Goal: Information Seeking & Learning: Learn about a topic

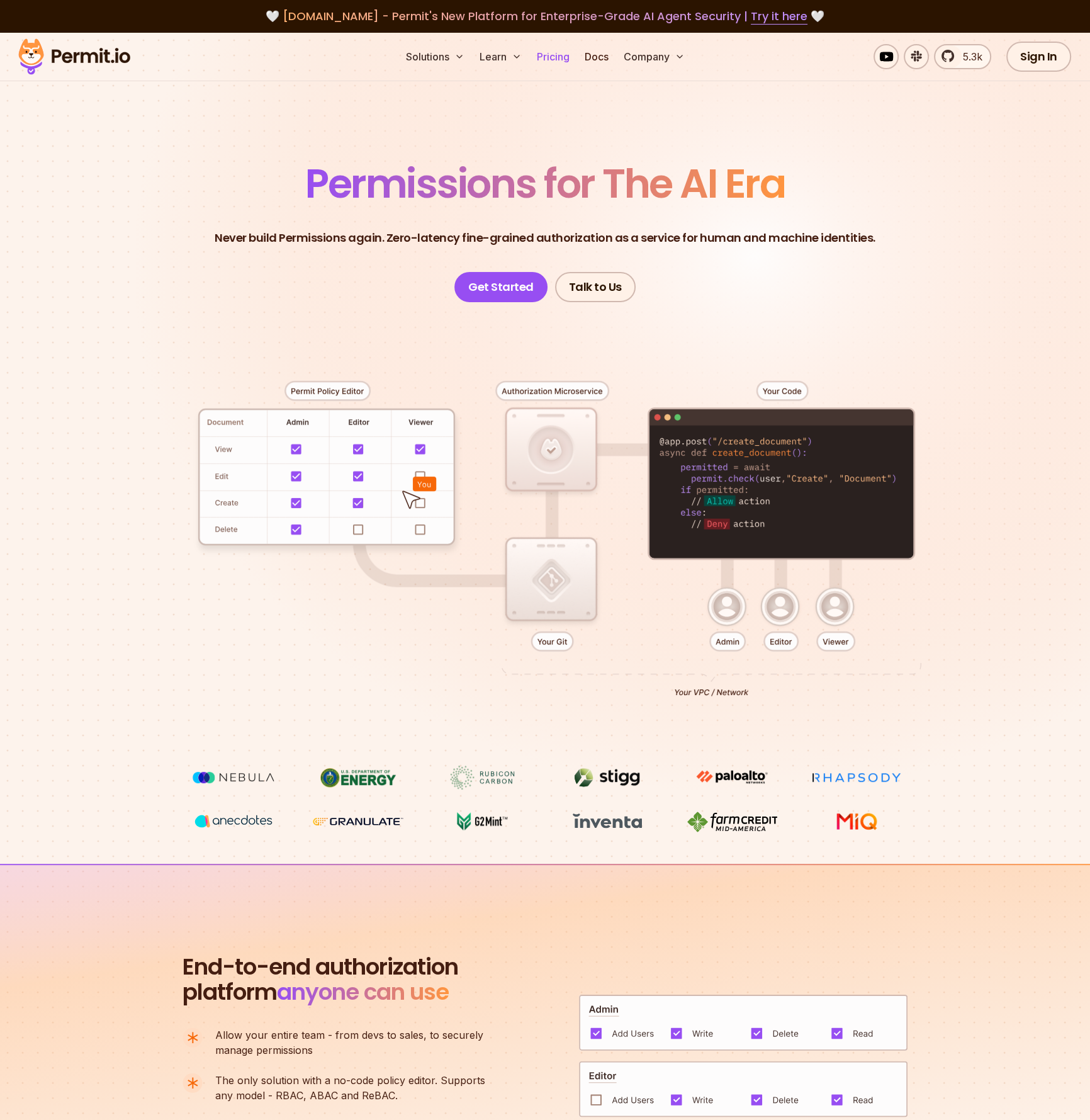
click at [570, 65] on link "Pricing" at bounding box center [552, 57] width 43 height 25
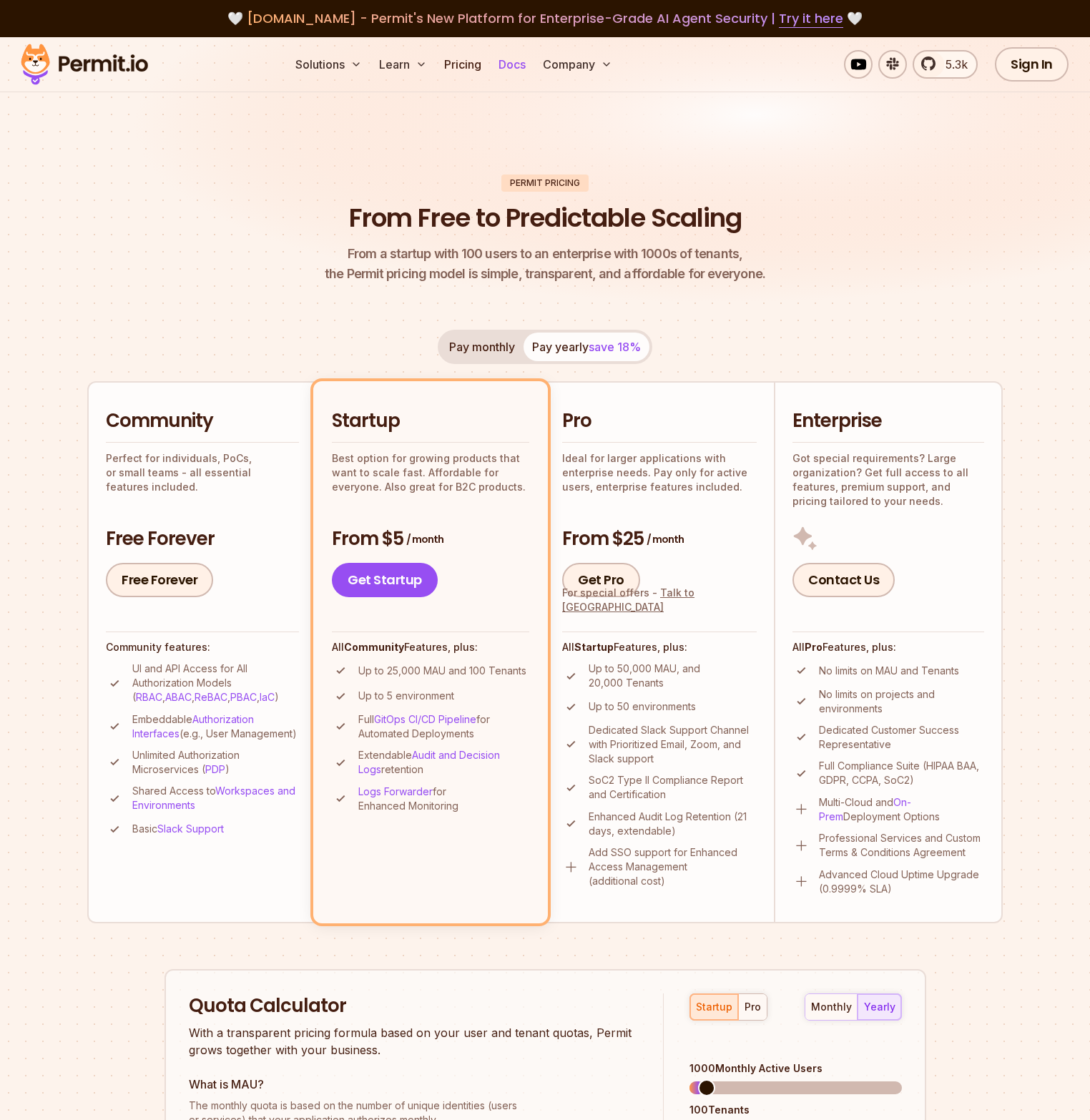
click at [531, 69] on link "Docs" at bounding box center [511, 65] width 38 height 29
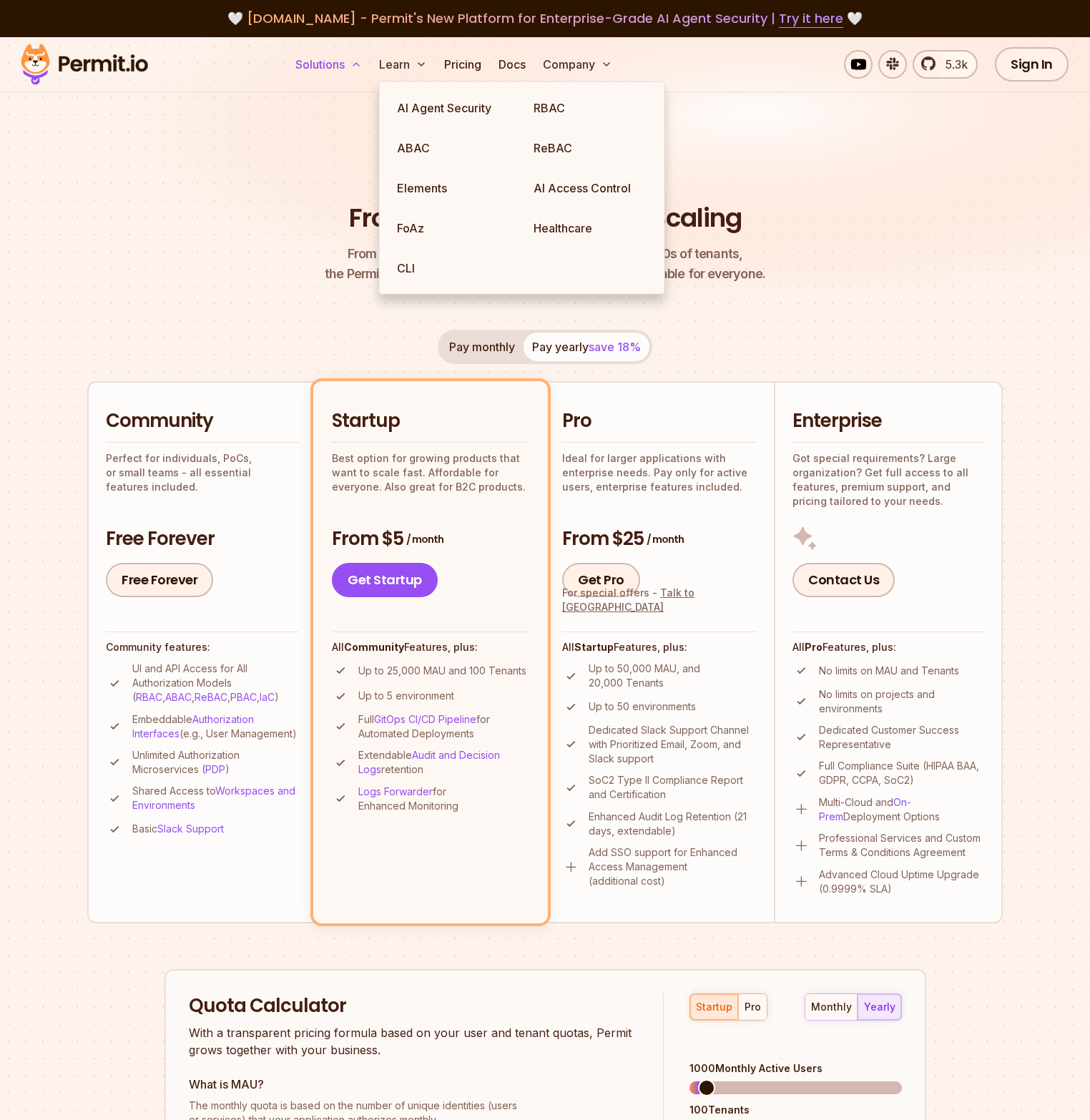
click at [368, 71] on button "Solutions" at bounding box center [329, 65] width 78 height 29
click at [368, 59] on button "Solutions" at bounding box center [329, 65] width 78 height 29
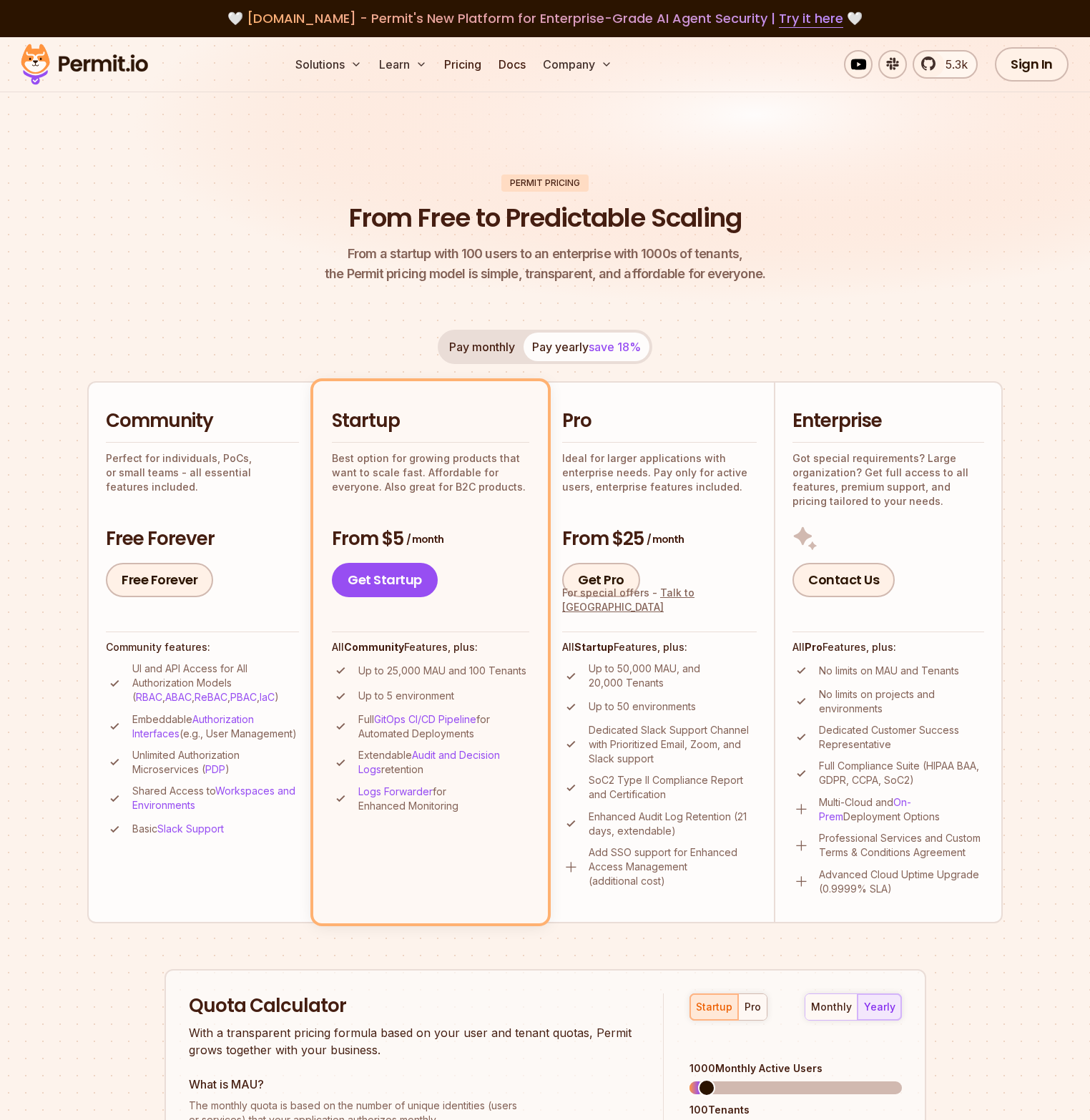
click at [72, 71] on img at bounding box center [84, 64] width 140 height 48
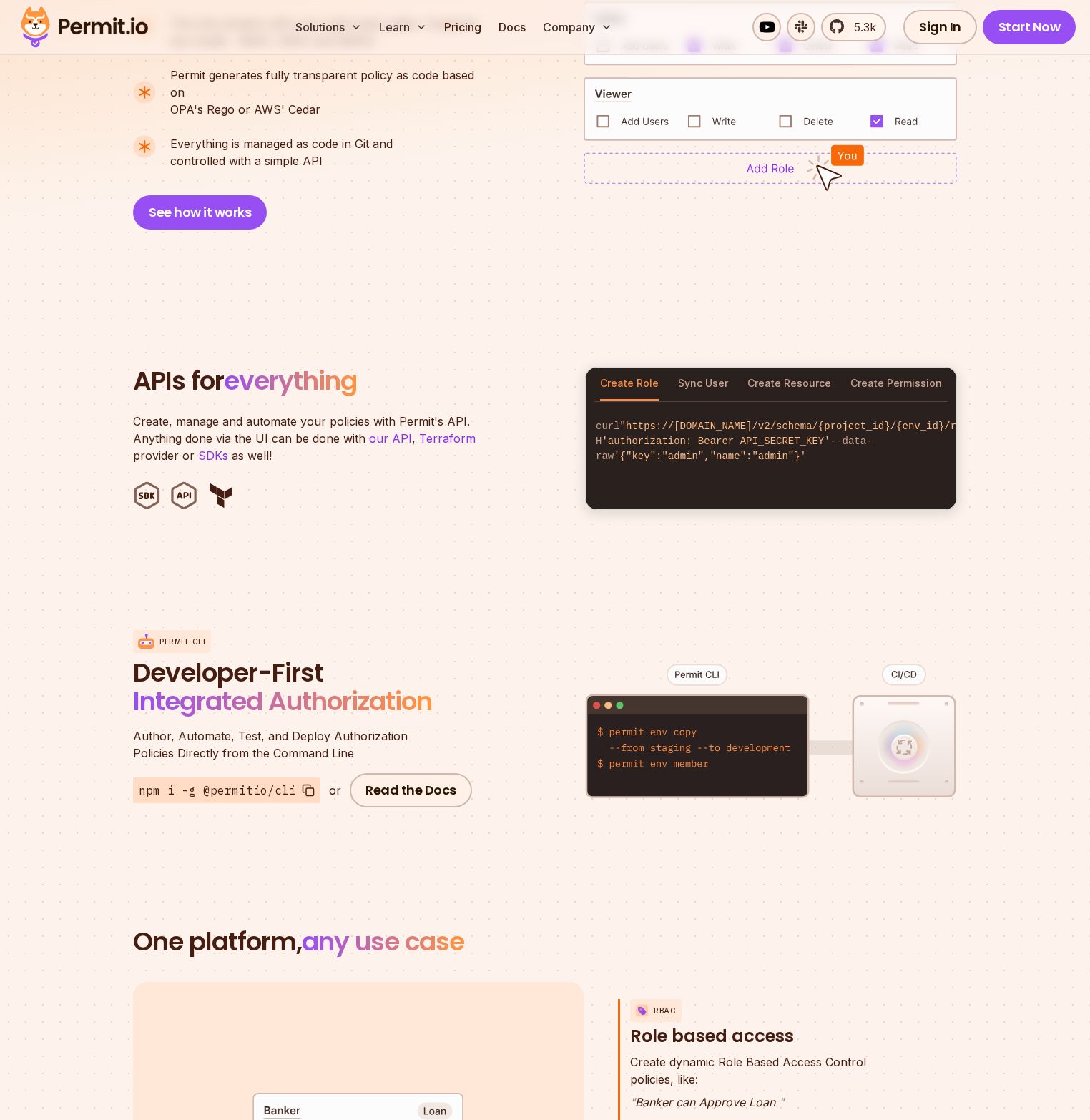
scroll to position [1236, 0]
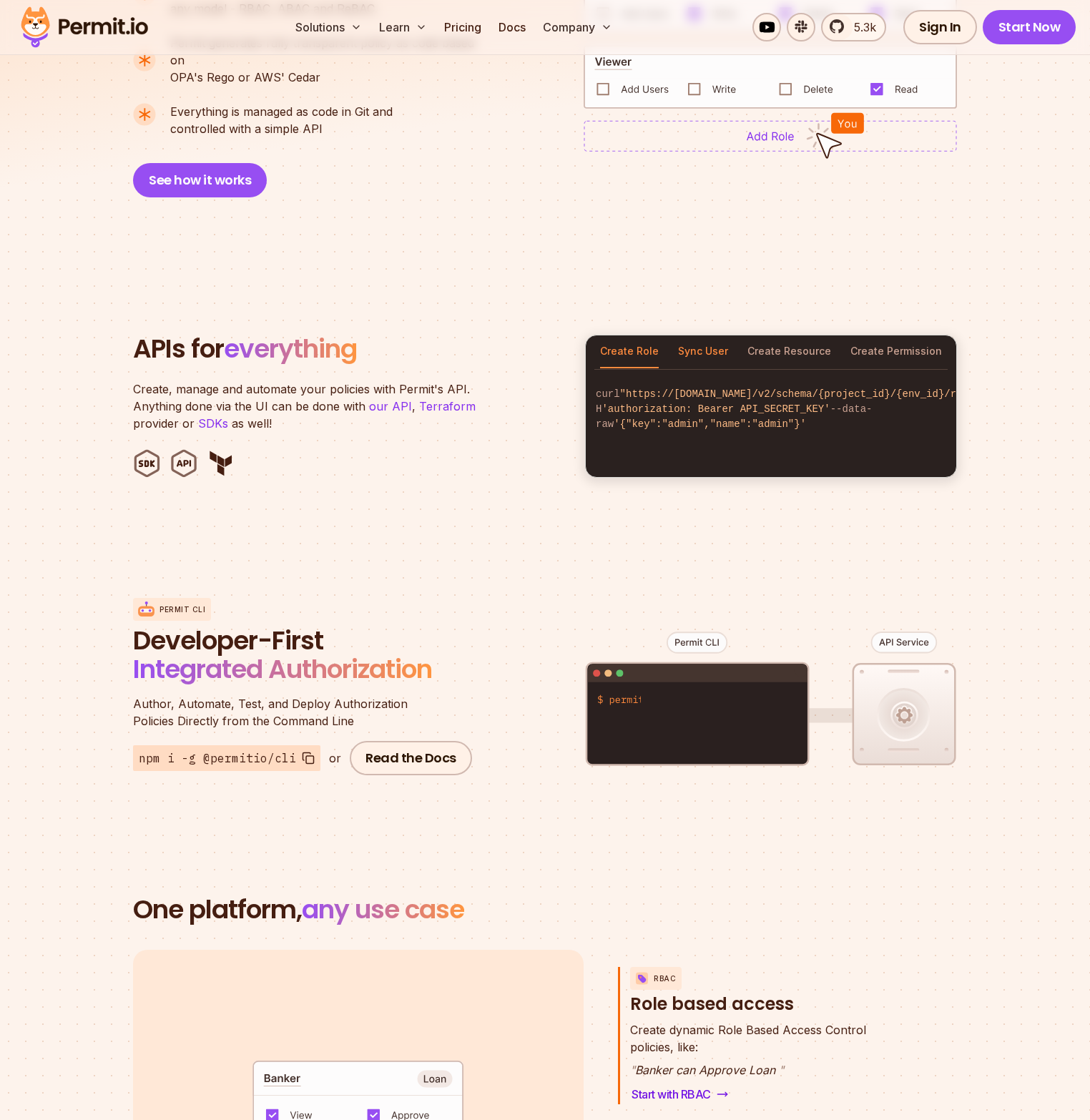
click at [704, 336] on button "Sync User" at bounding box center [703, 352] width 50 height 33
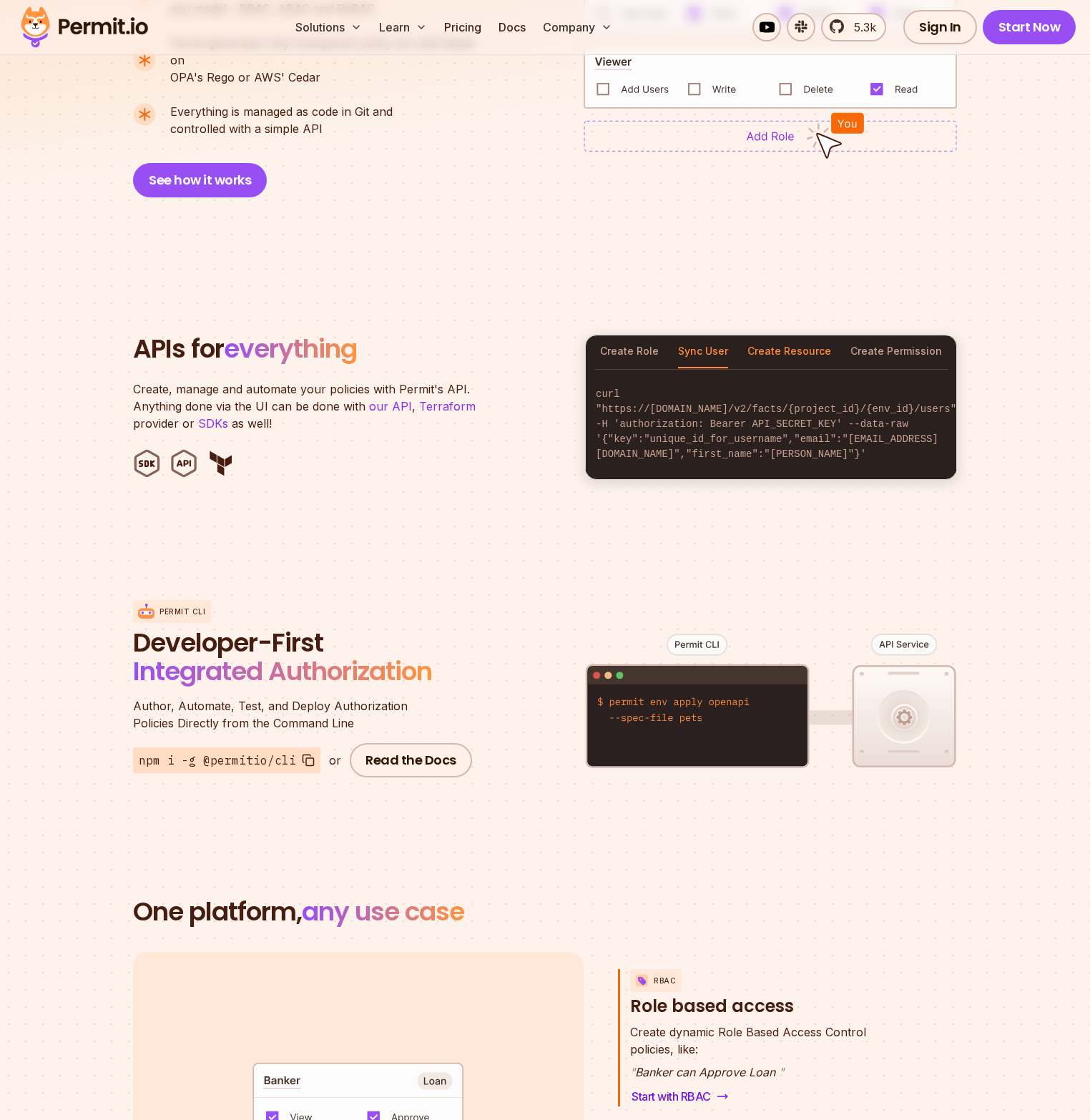
click at [772, 339] on button "Create Resource" at bounding box center [789, 352] width 83 height 33
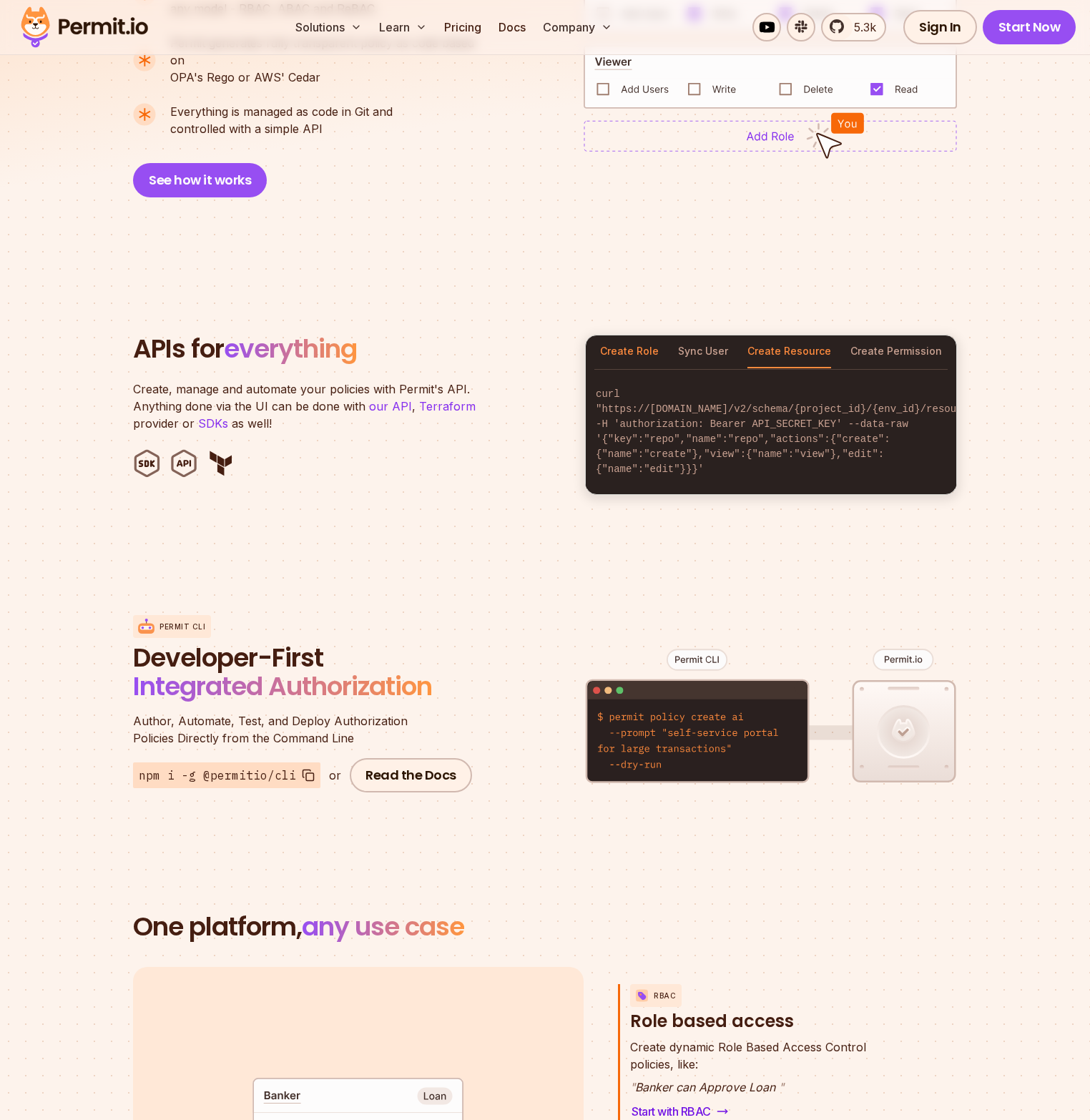
click at [608, 337] on button "Create Role" at bounding box center [629, 352] width 59 height 33
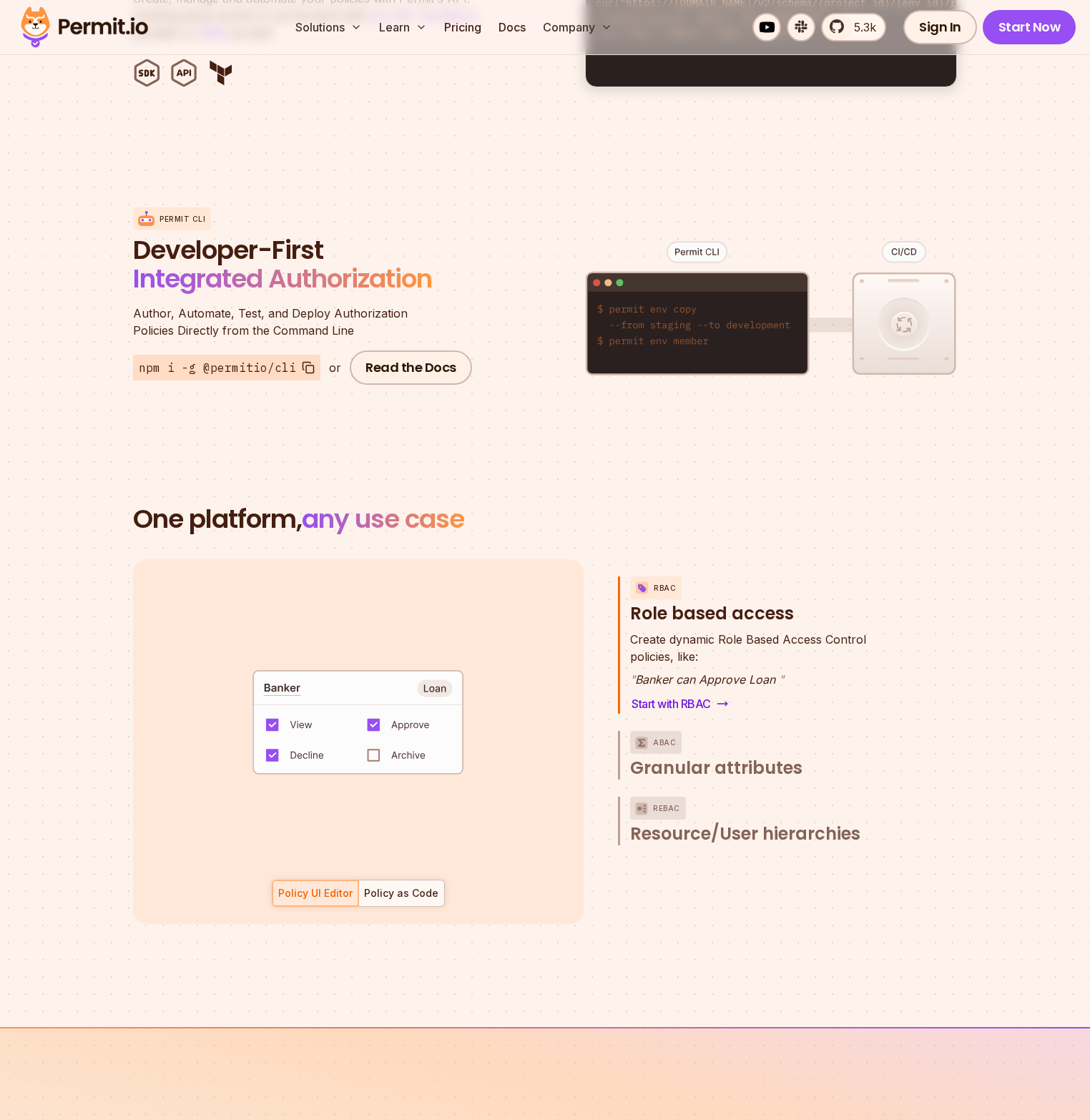
scroll to position [1785, 0]
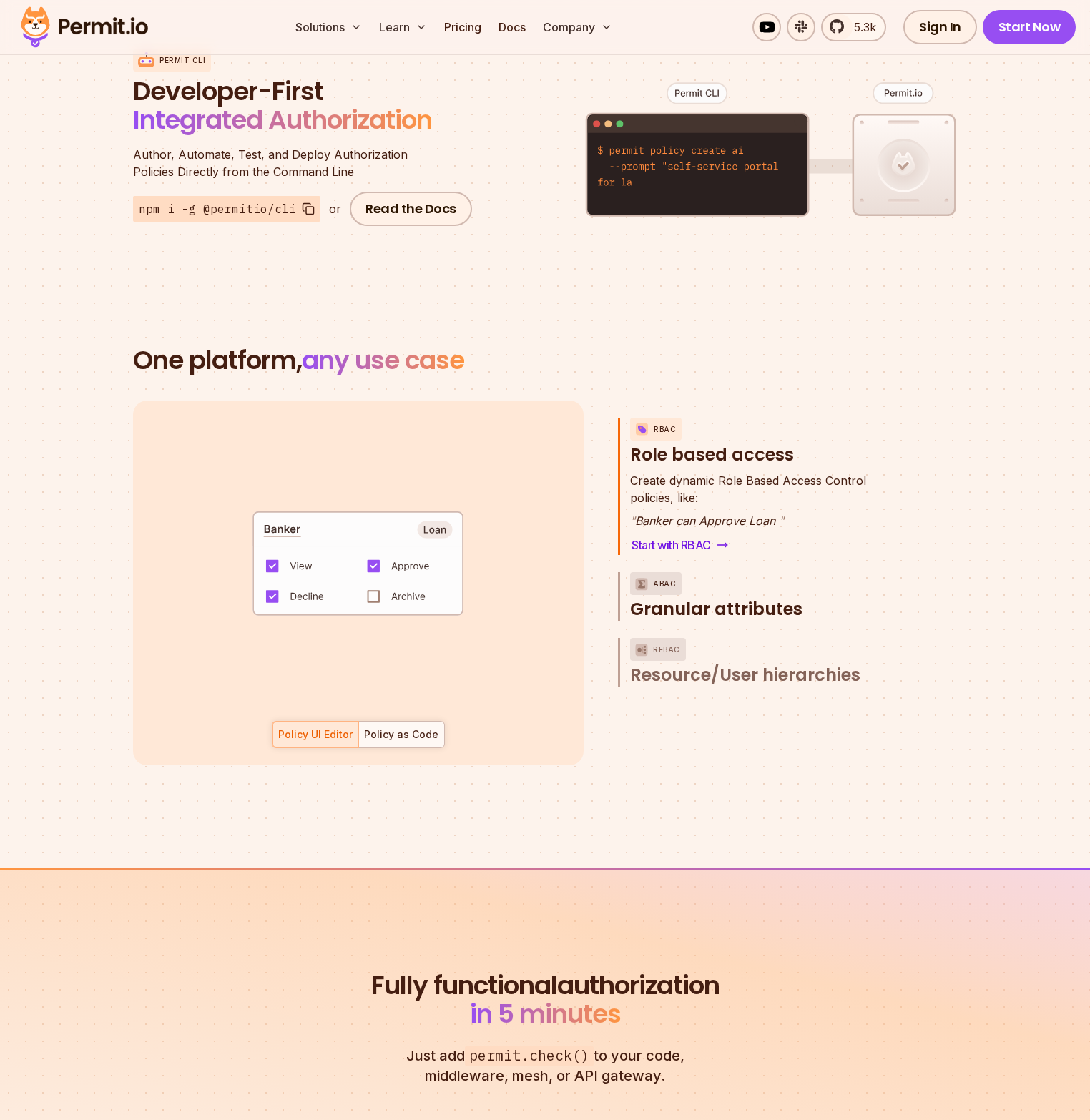
click at [698, 598] on span "Granular attributes" at bounding box center [716, 609] width 172 height 23
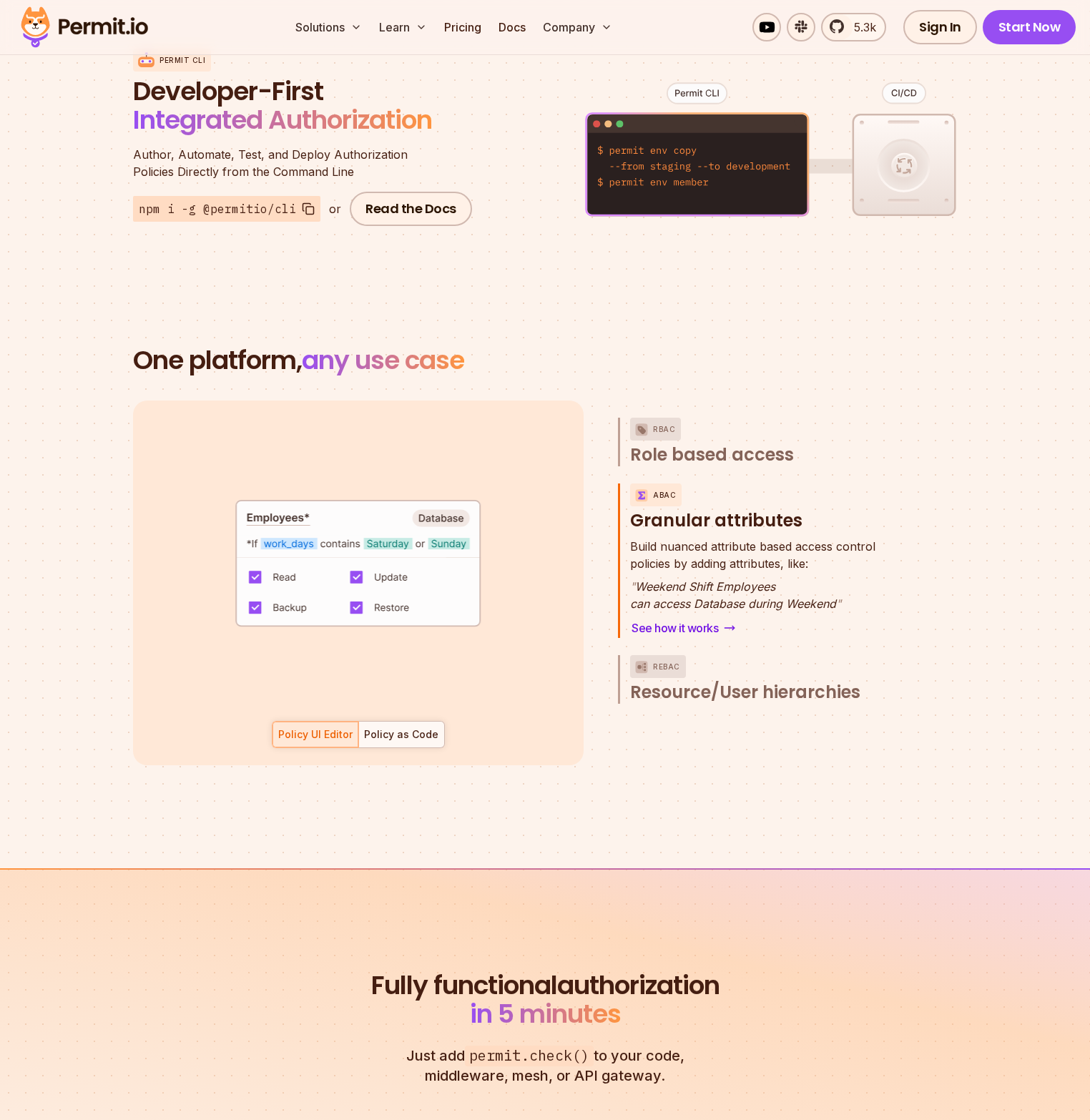
drag, startPoint x: 690, startPoint y: 675, endPoint x: 671, endPoint y: 719, distance: 47.9
click at [671, 719] on div "RBAC Role based access ABAC Granular attributes Build nuanced attribute based a…" at bounding box center [757, 582] width 279 height 365
click at [383, 727] on div "Policy as Code" at bounding box center [401, 734] width 75 height 14
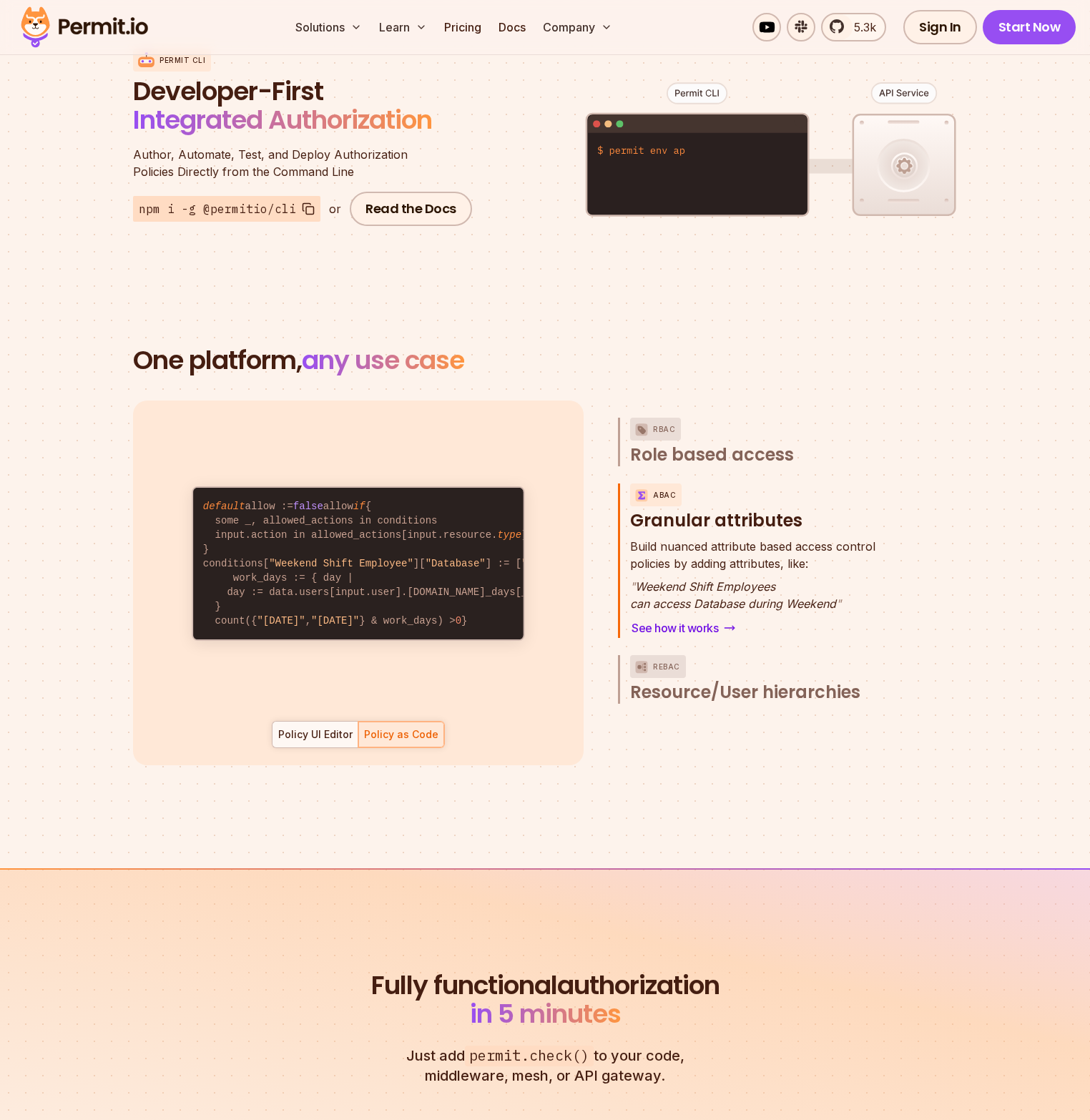
click at [306, 703] on div "default allow := false allow if { some role in data.users[input.user].roles act…" at bounding box center [359, 582] width 450 height 365
click at [285, 724] on button "Policy UI Editor" at bounding box center [315, 735] width 87 height 27
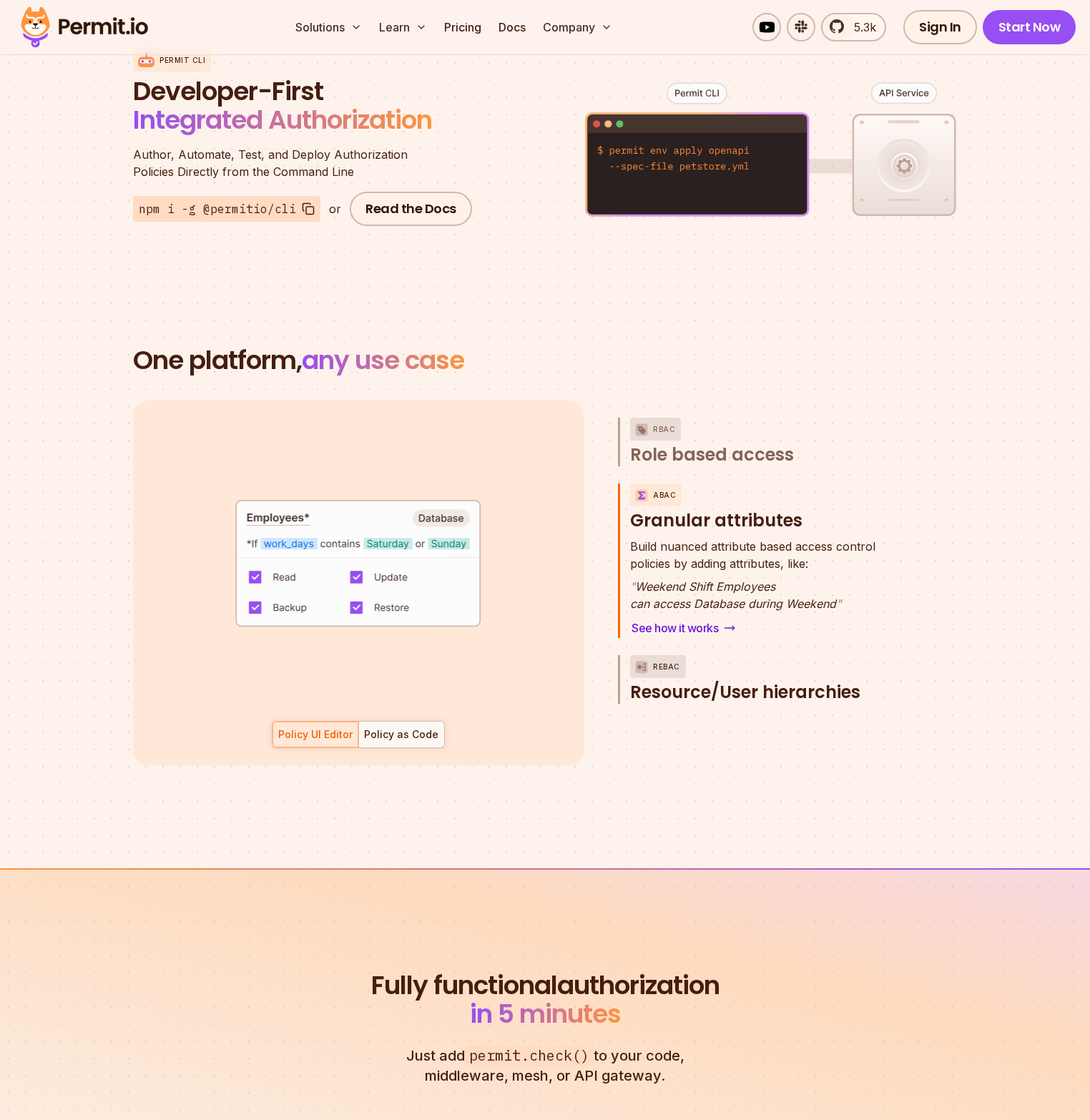
click at [666, 681] on span "Resource/User hierarchies" at bounding box center [745, 692] width 230 height 23
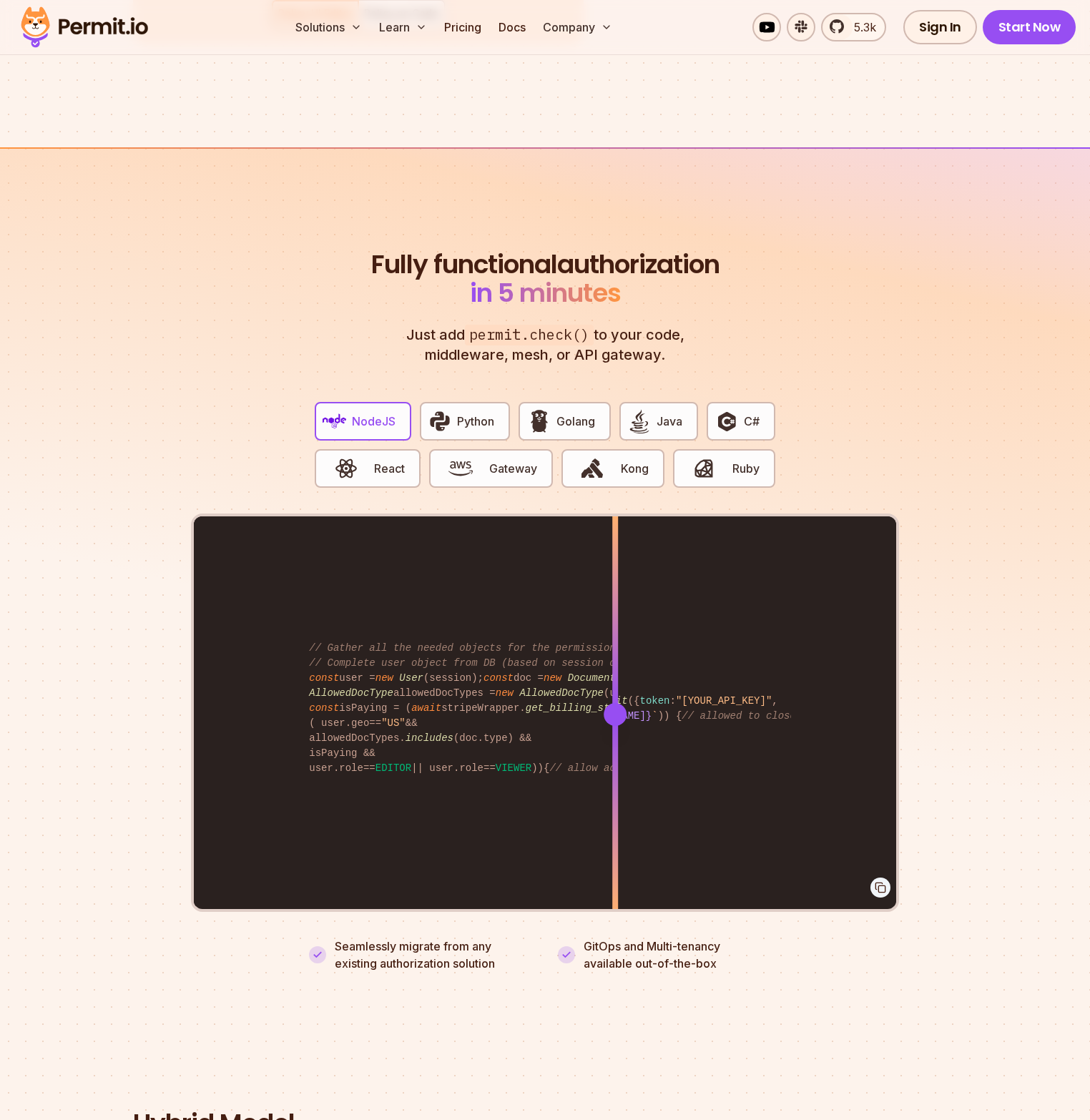
scroll to position [2541, 0]
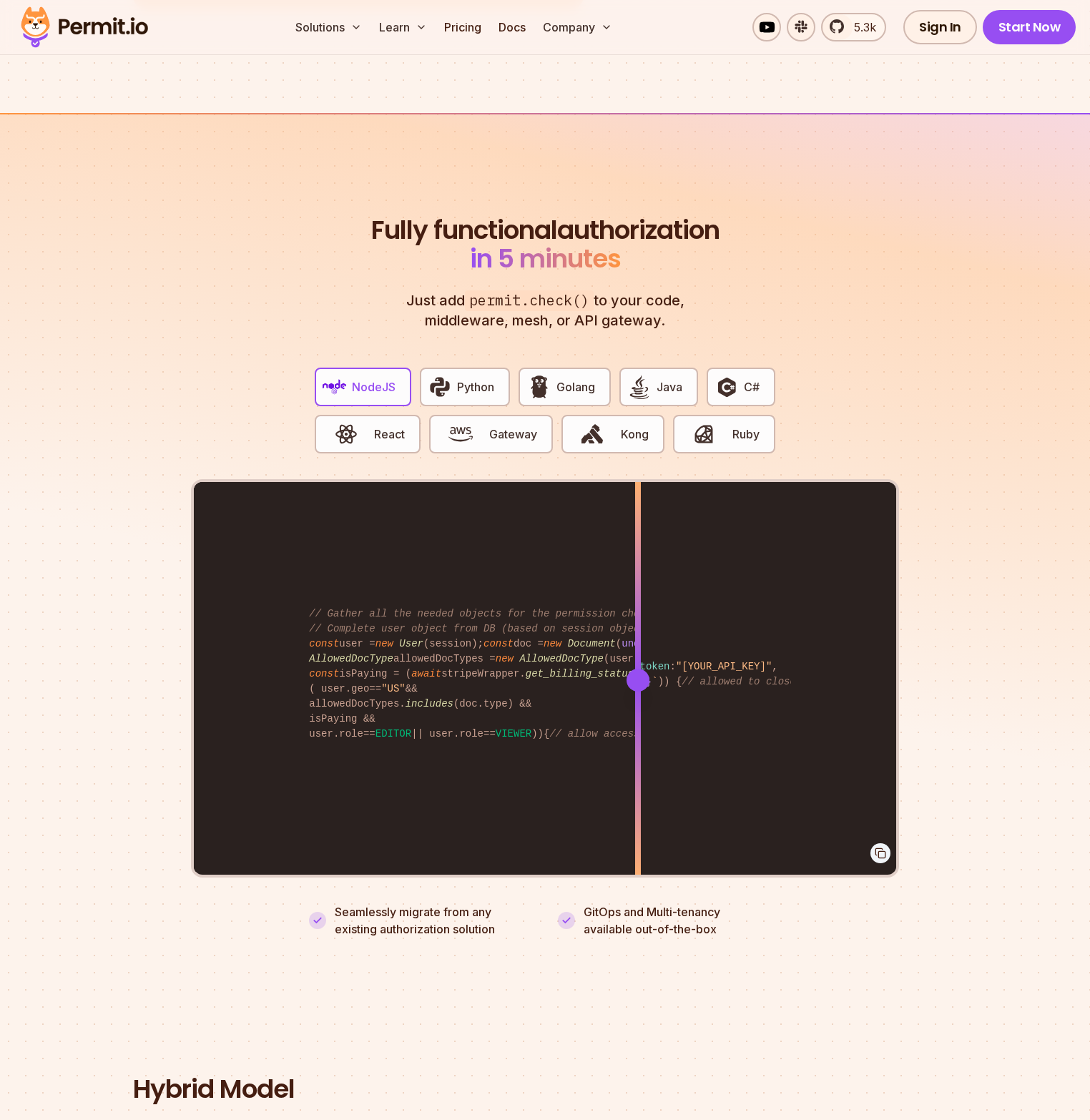
drag, startPoint x: 616, startPoint y: 658, endPoint x: 638, endPoint y: 673, distance: 26.6
click at [638, 673] on div at bounding box center [638, 679] width 6 height 395
click at [573, 378] on span "Golang" at bounding box center [575, 387] width 38 height 17
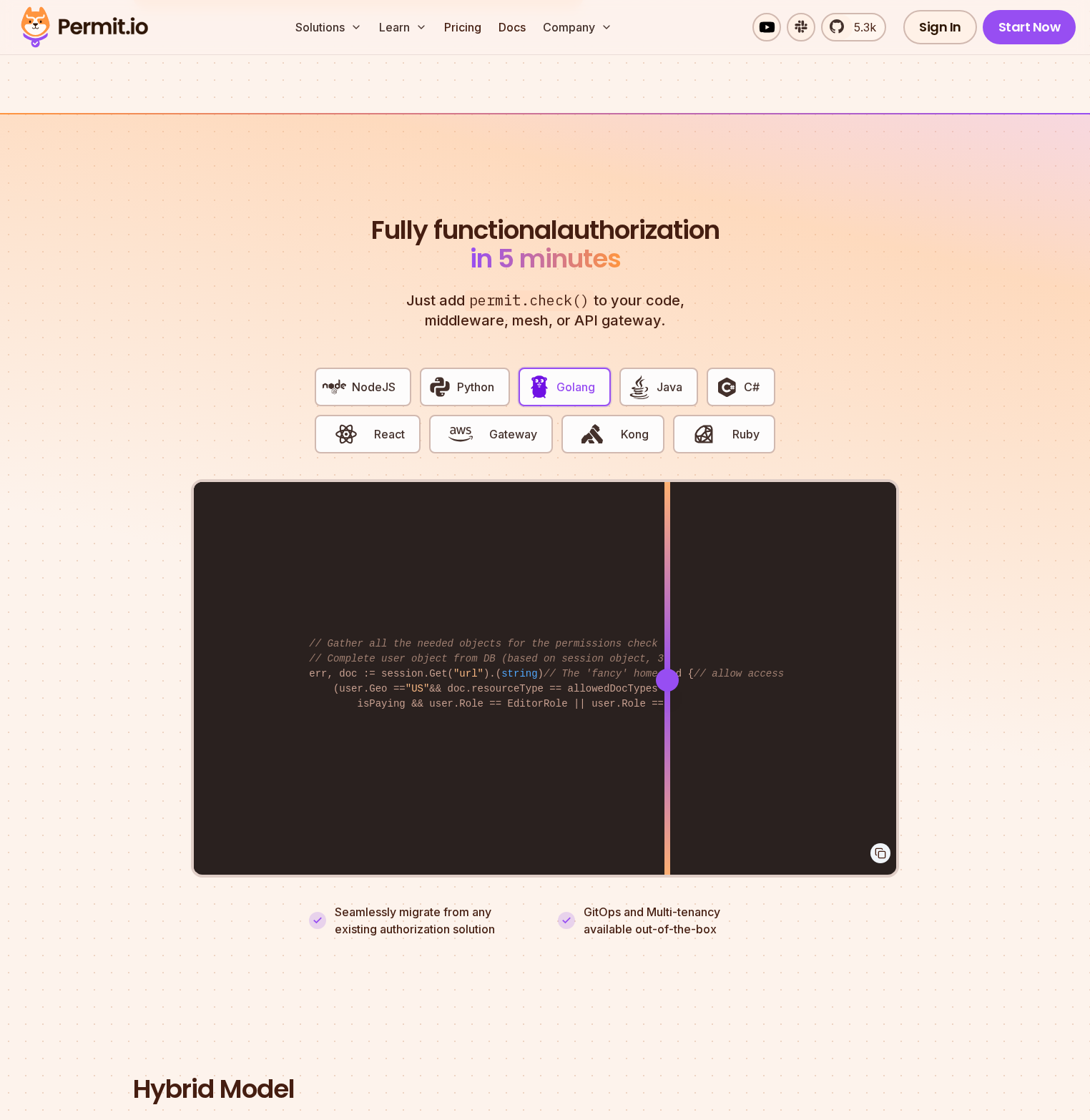
drag, startPoint x: 620, startPoint y: 663, endPoint x: 685, endPoint y: 543, distance: 136.5
click at [667, 681] on div at bounding box center [667, 679] width 6 height 395
click at [351, 423] on img "button" at bounding box center [346, 434] width 25 height 25
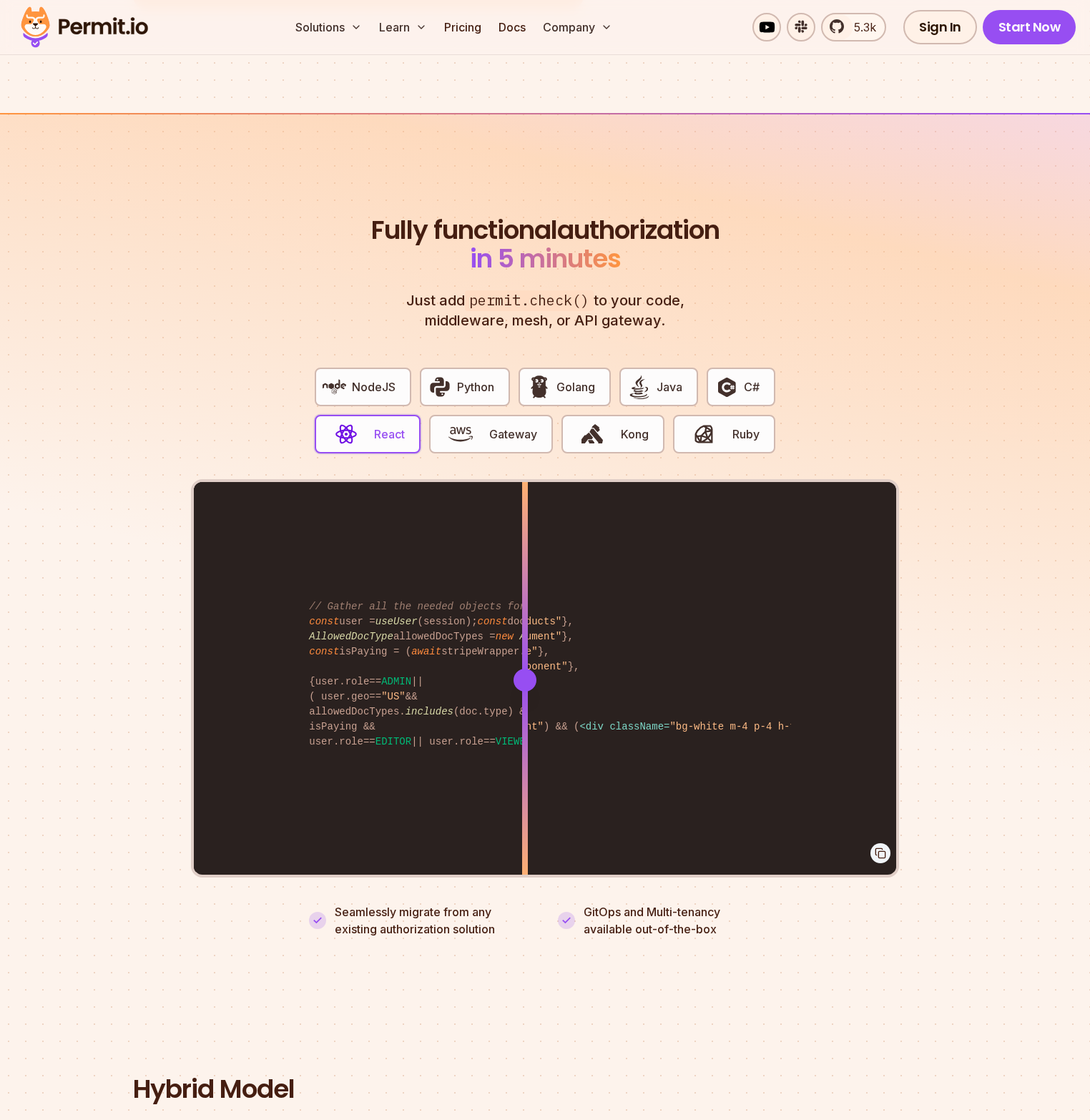
drag, startPoint x: 620, startPoint y: 670, endPoint x: 525, endPoint y: 726, distance: 110.3
click at [525, 726] on div at bounding box center [525, 679] width 6 height 395
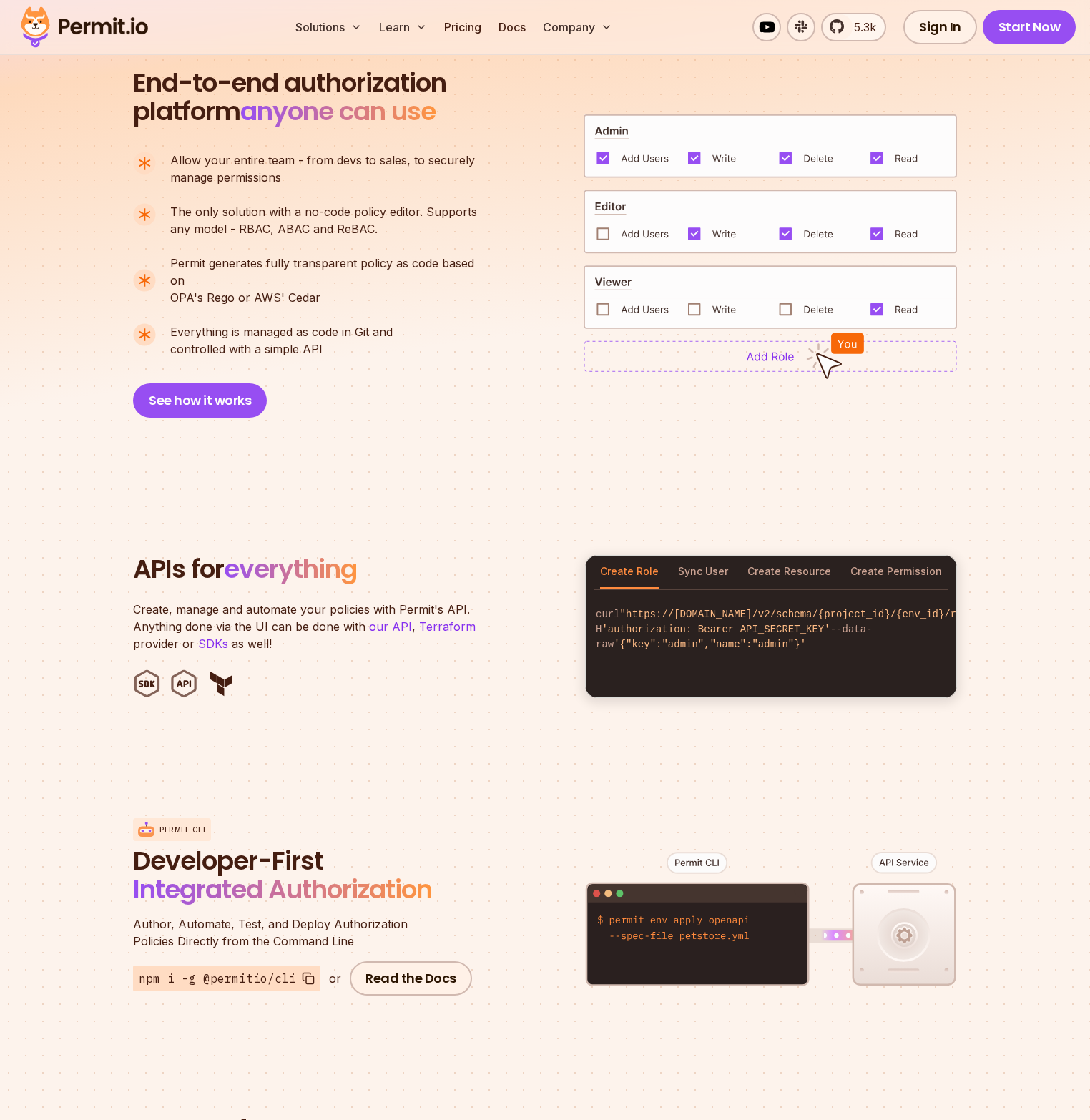
scroll to position [824, 0]
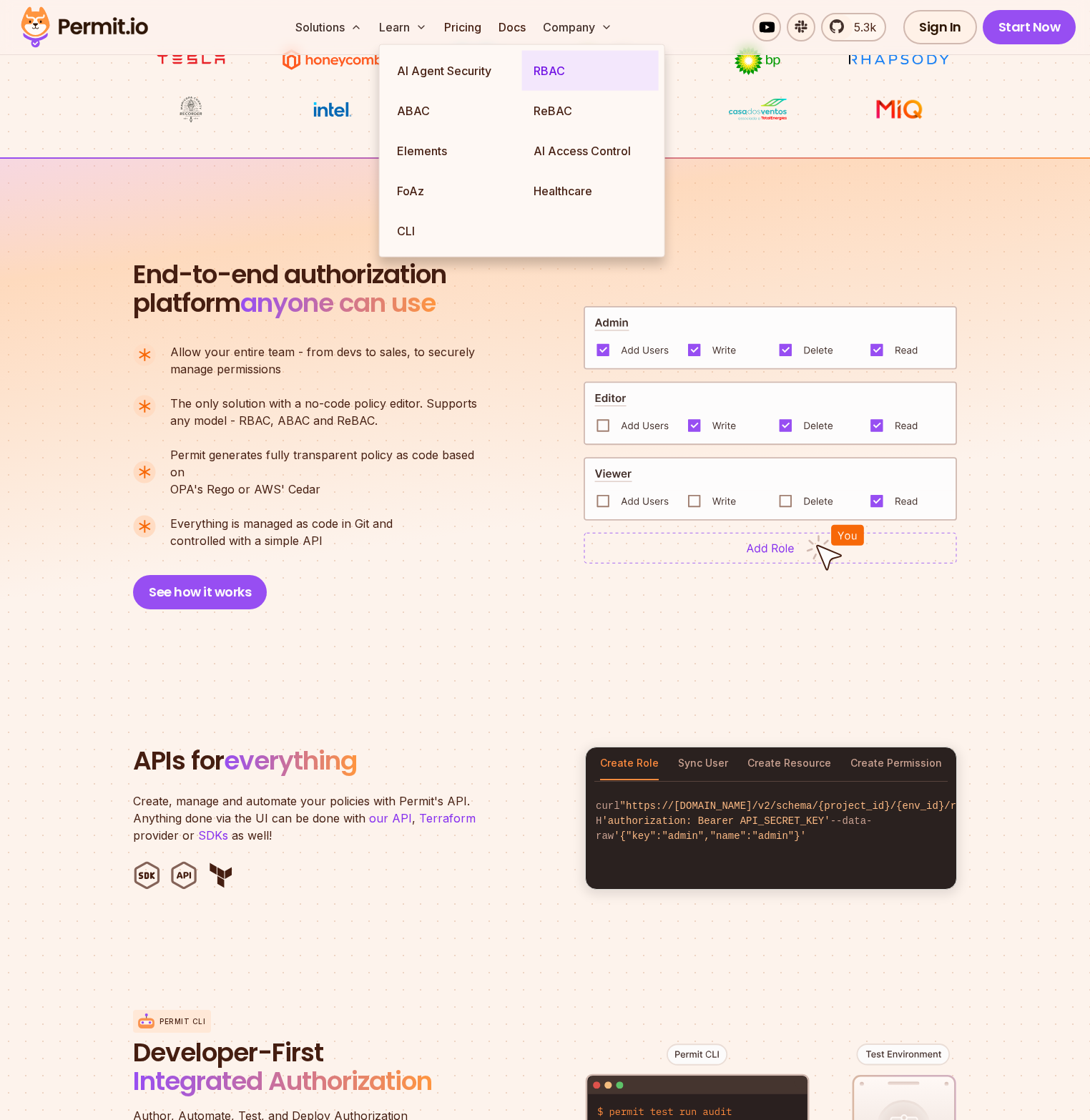
click at [548, 68] on link "RBAC" at bounding box center [590, 71] width 137 height 40
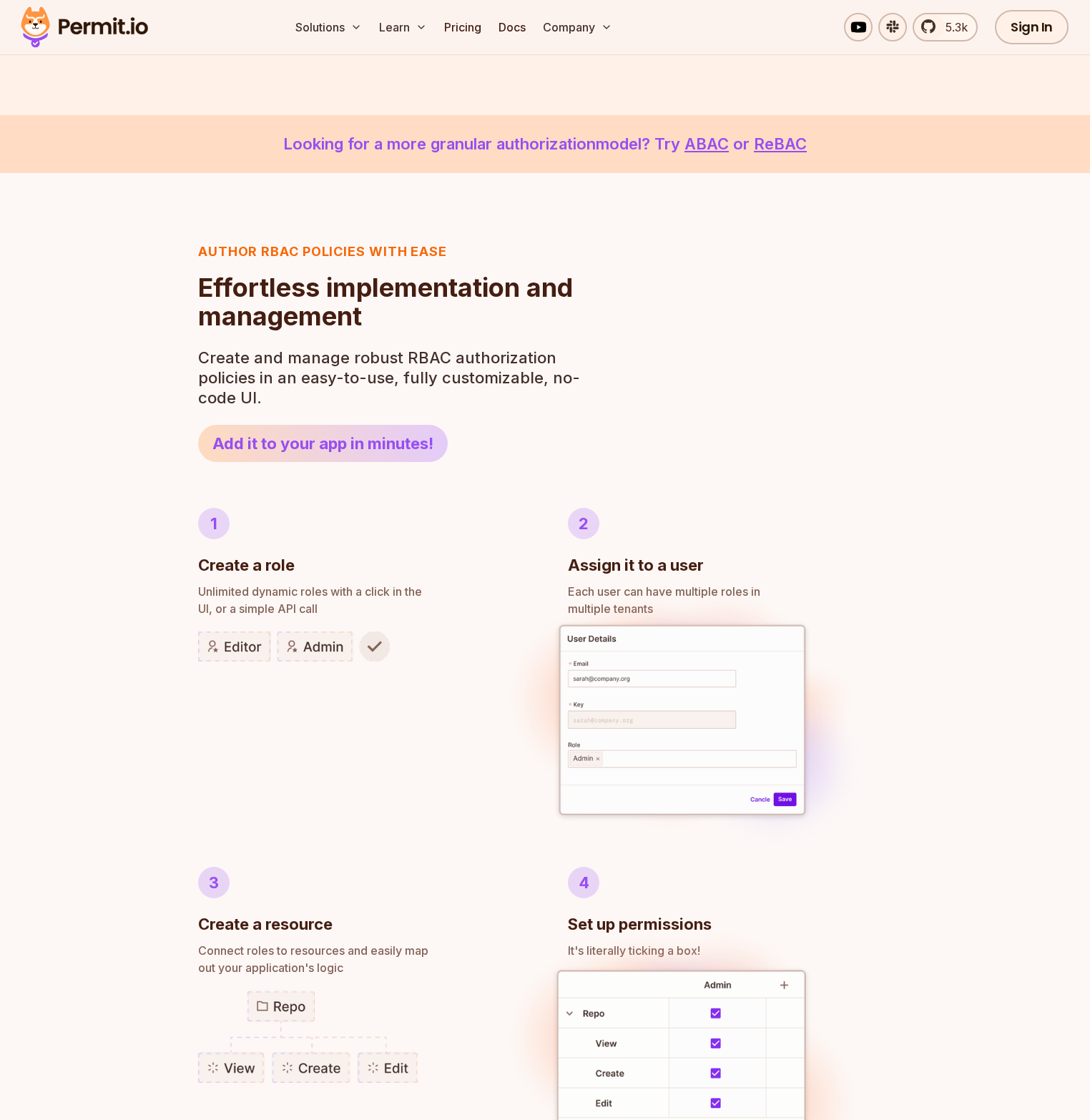
scroll to position [412, 0]
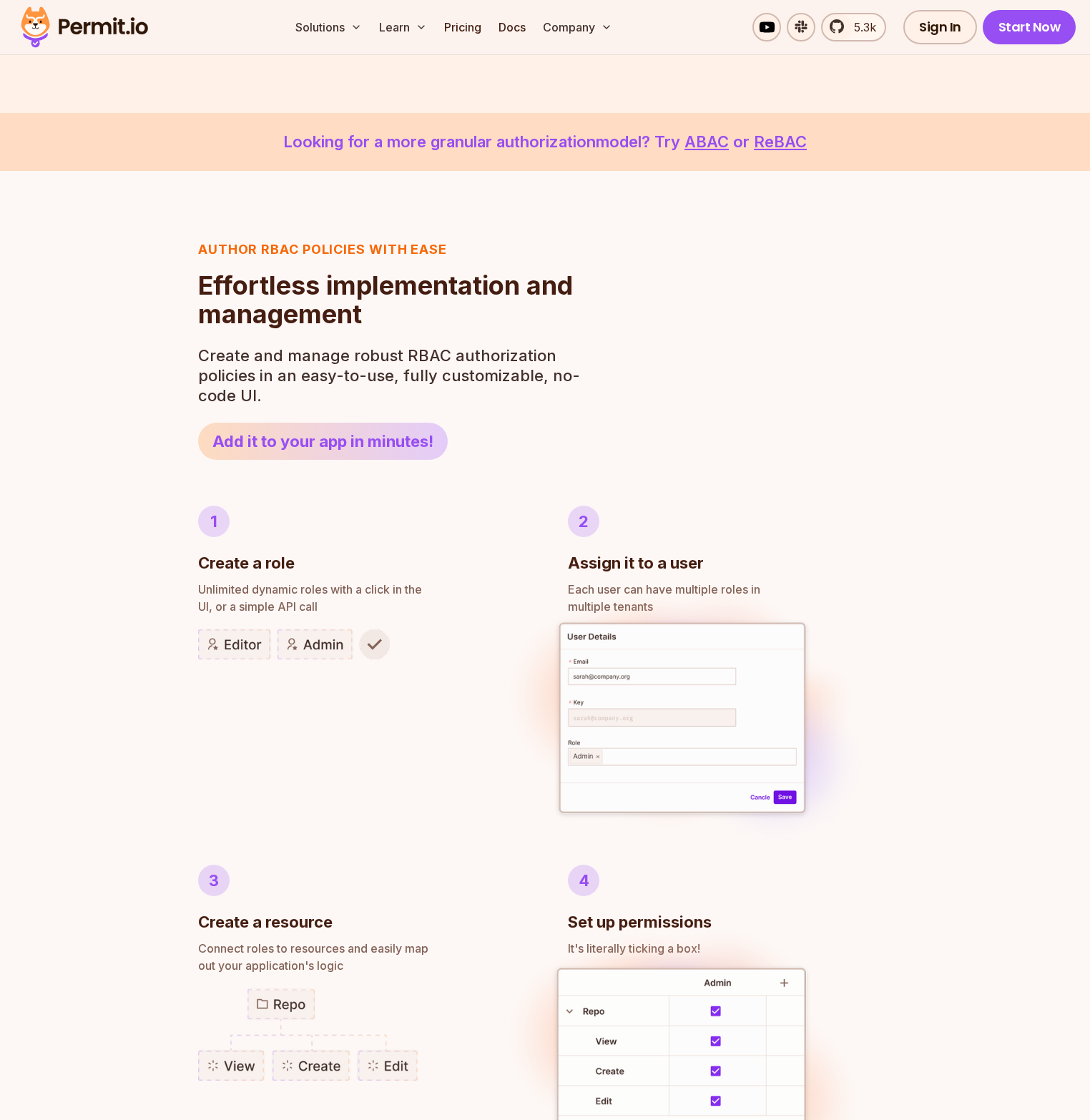
drag, startPoint x: 577, startPoint y: 468, endPoint x: 573, endPoint y: 461, distance: 8.1
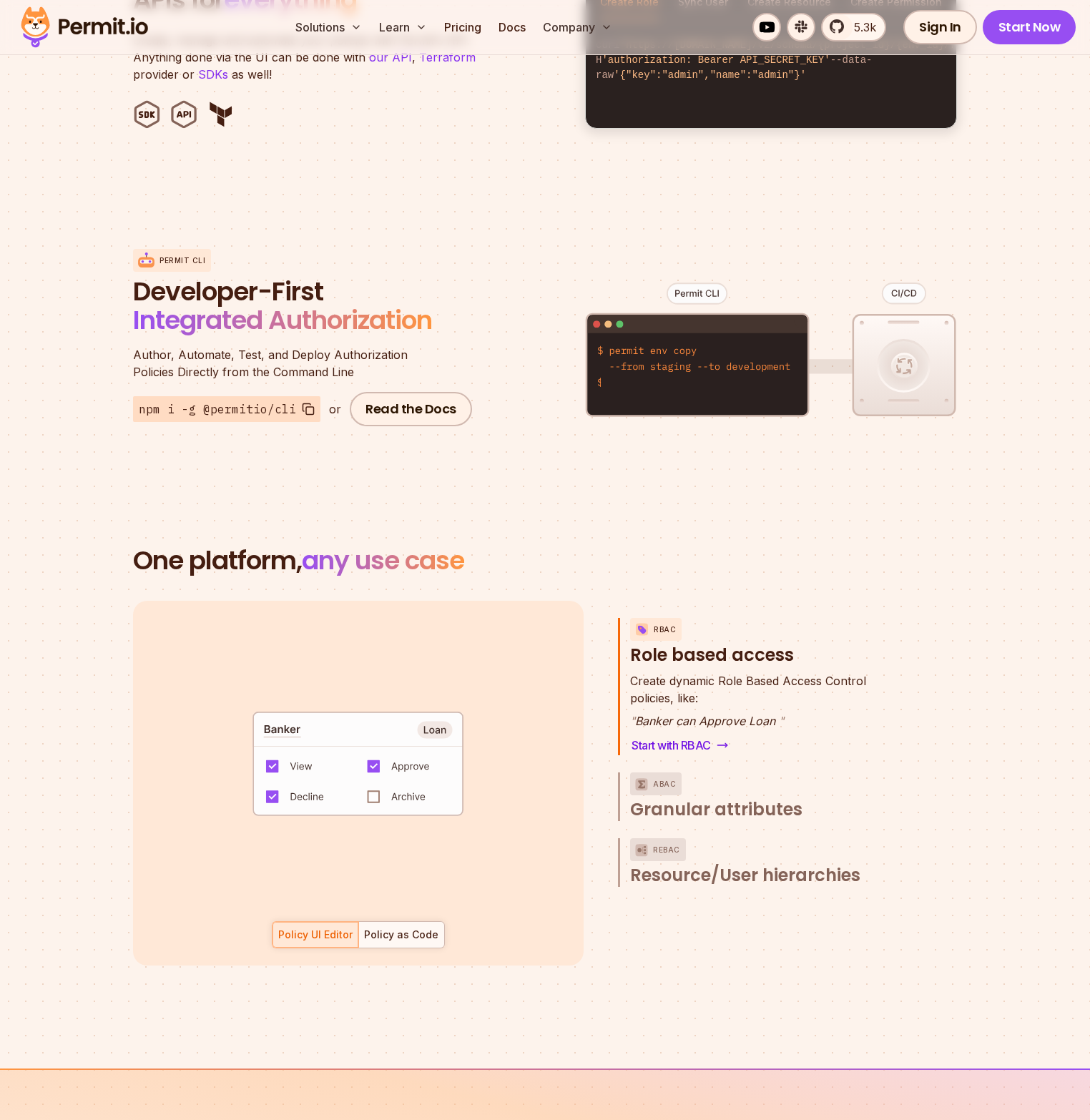
scroll to position [1654, 0]
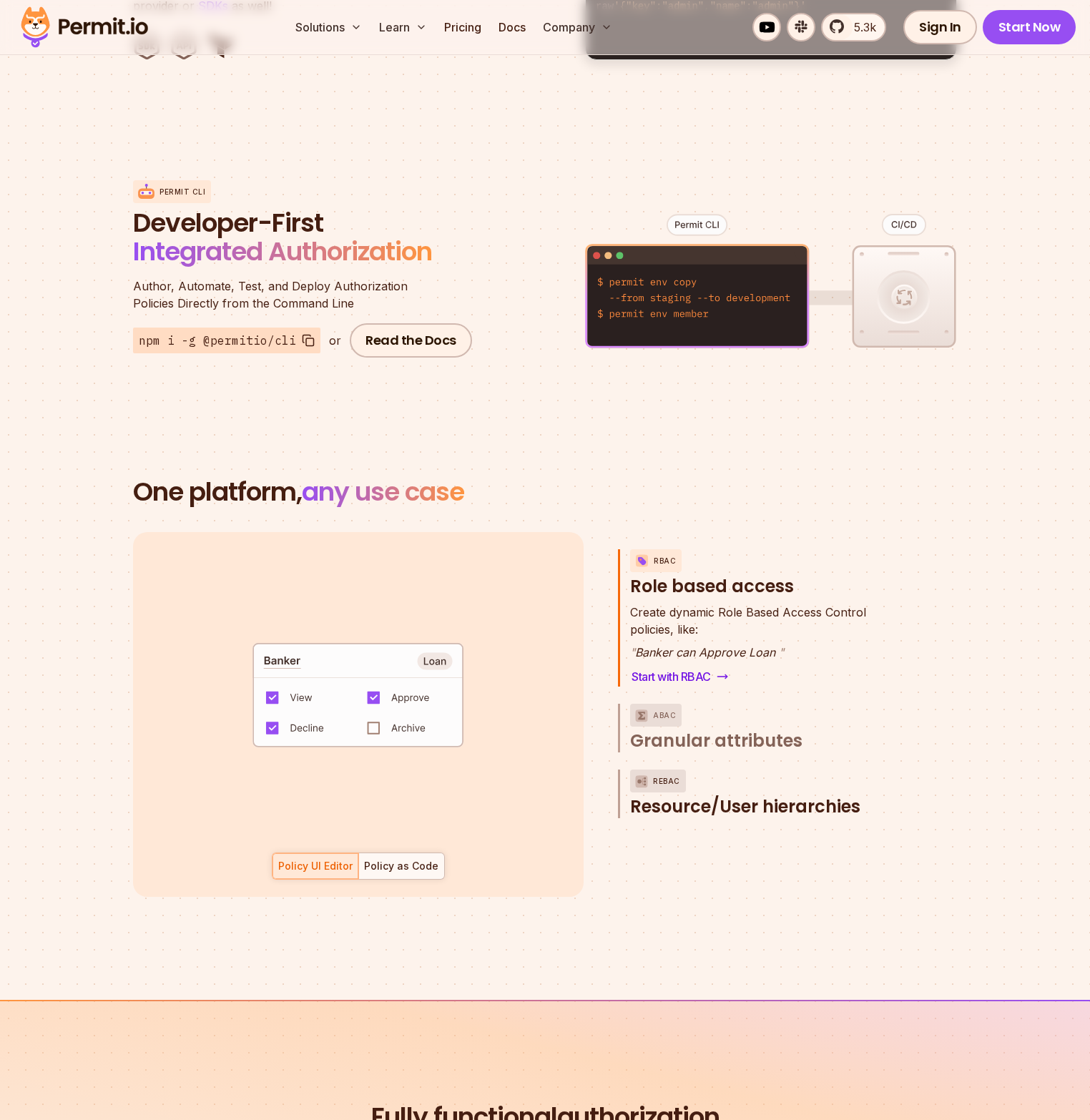
click at [692, 795] on span "Resource/User hierarchies" at bounding box center [745, 806] width 230 height 23
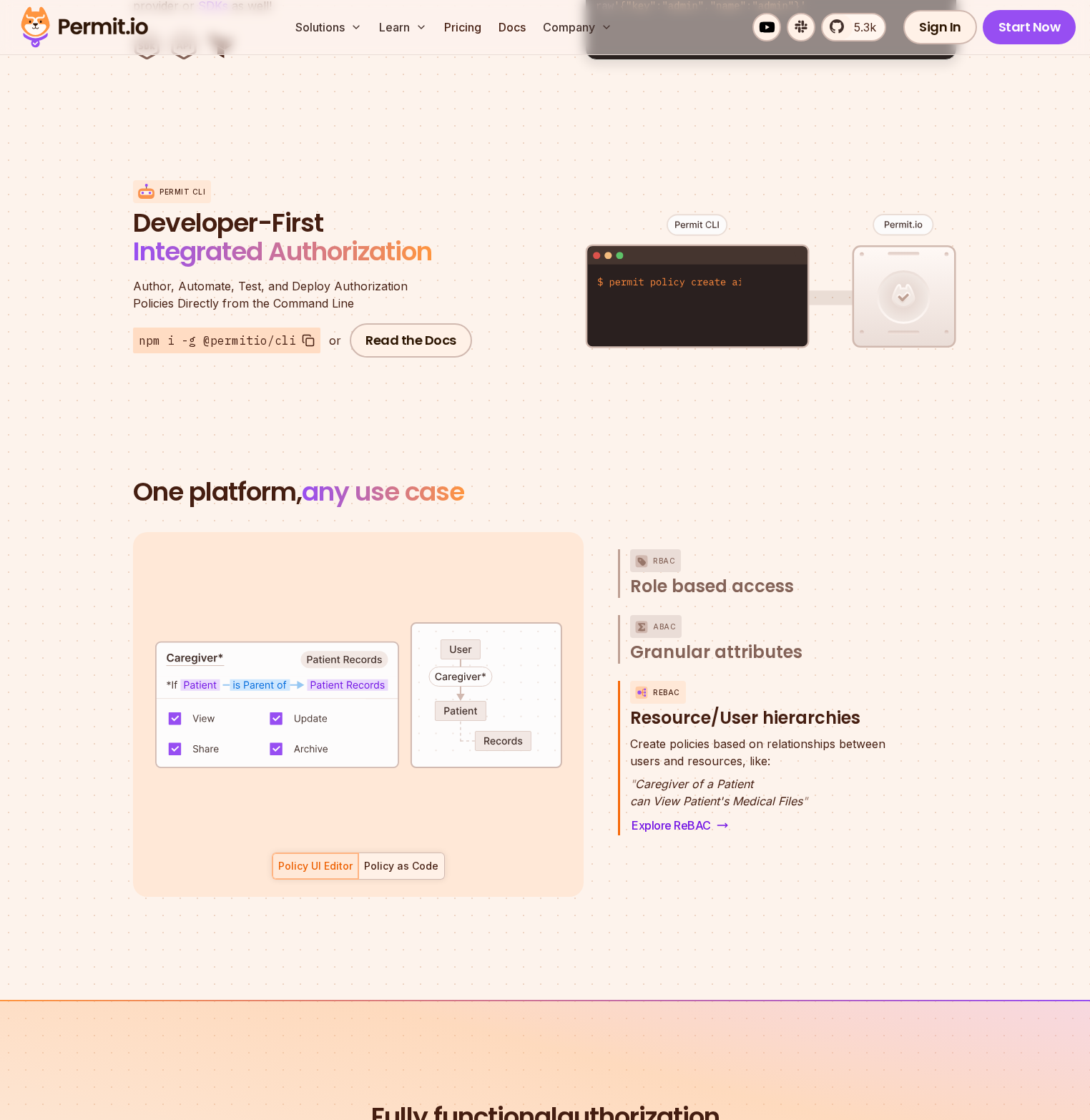
click at [387, 862] on div "default allow := false allow if { some role in data.users[input.user].roles act…" at bounding box center [359, 714] width 450 height 365
click at [387, 859] on div "Policy as Code" at bounding box center [401, 866] width 75 height 14
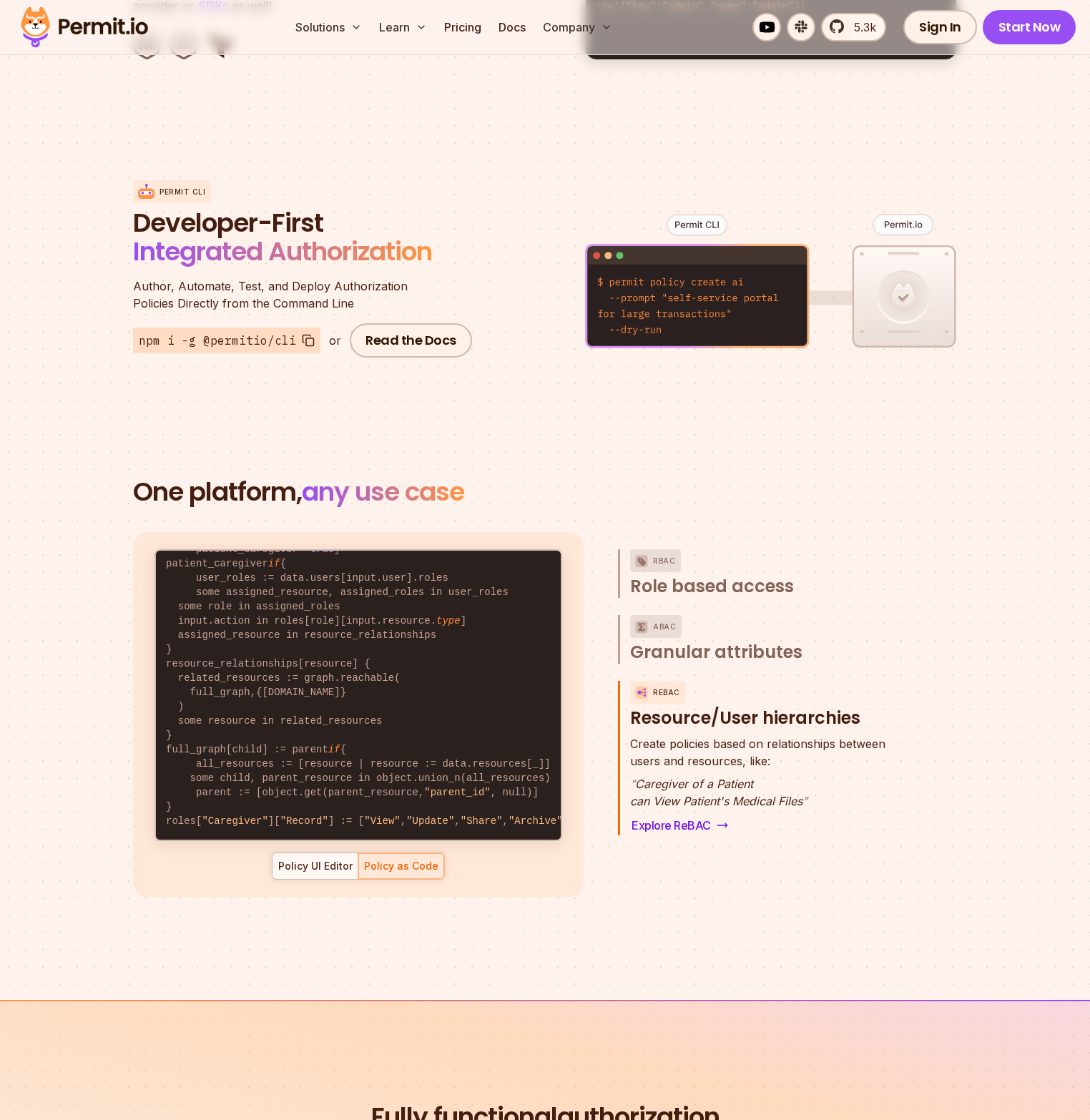
scroll to position [71, 0]
click at [314, 859] on div "Policy UI Editor" at bounding box center [315, 866] width 75 height 14
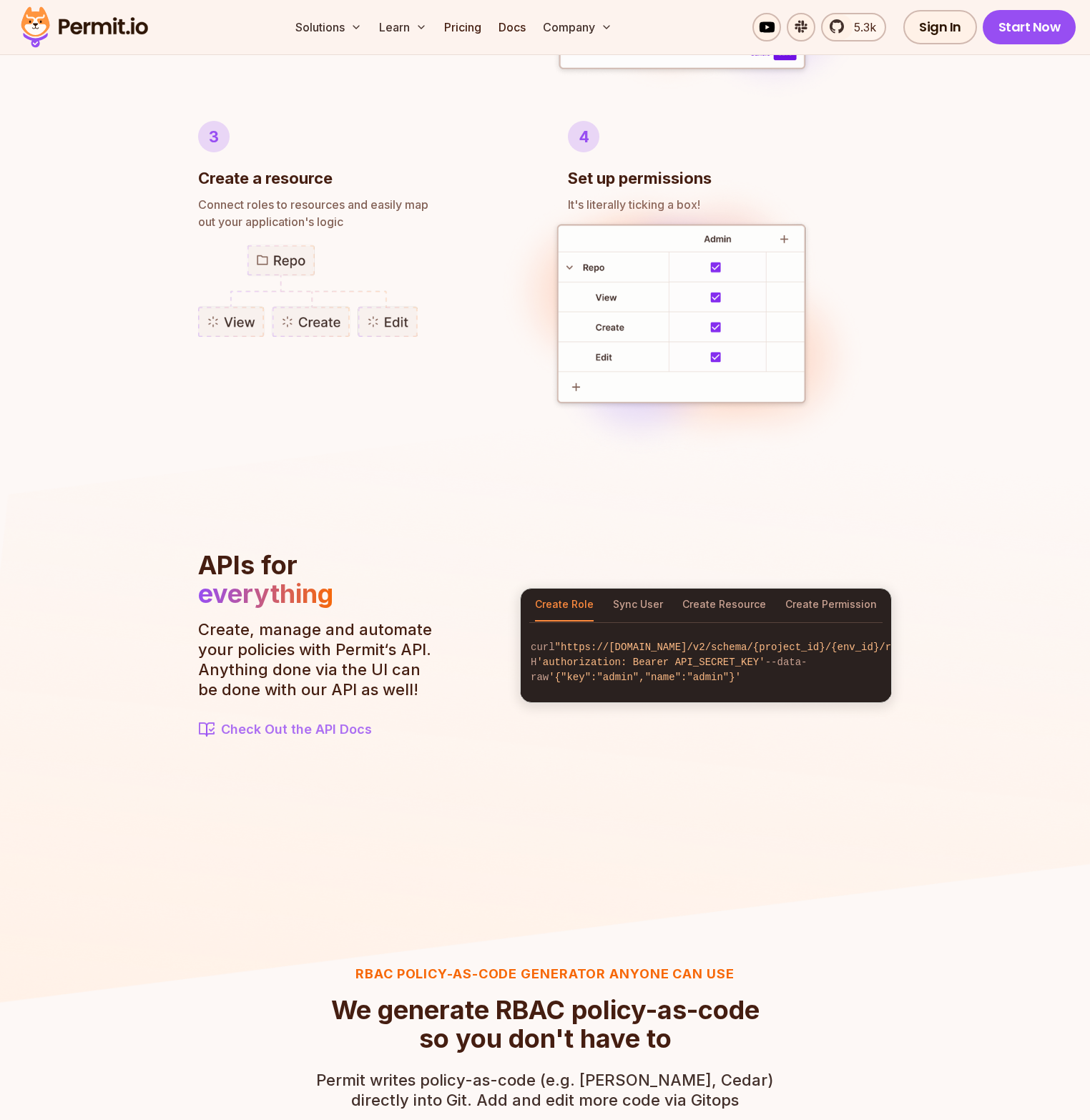
scroll to position [1168, 0]
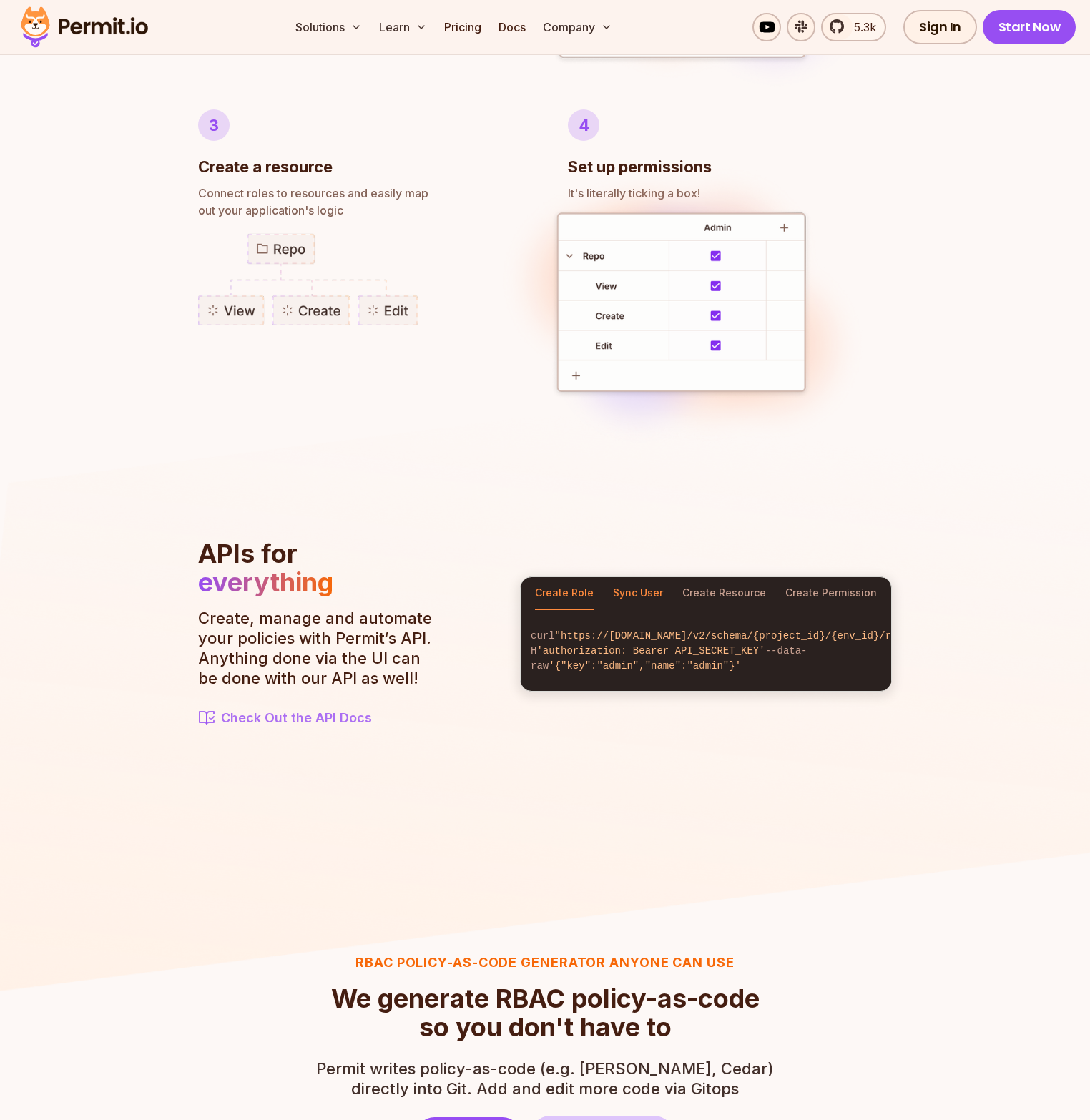
click at [626, 585] on button "Sync User" at bounding box center [637, 593] width 50 height 33
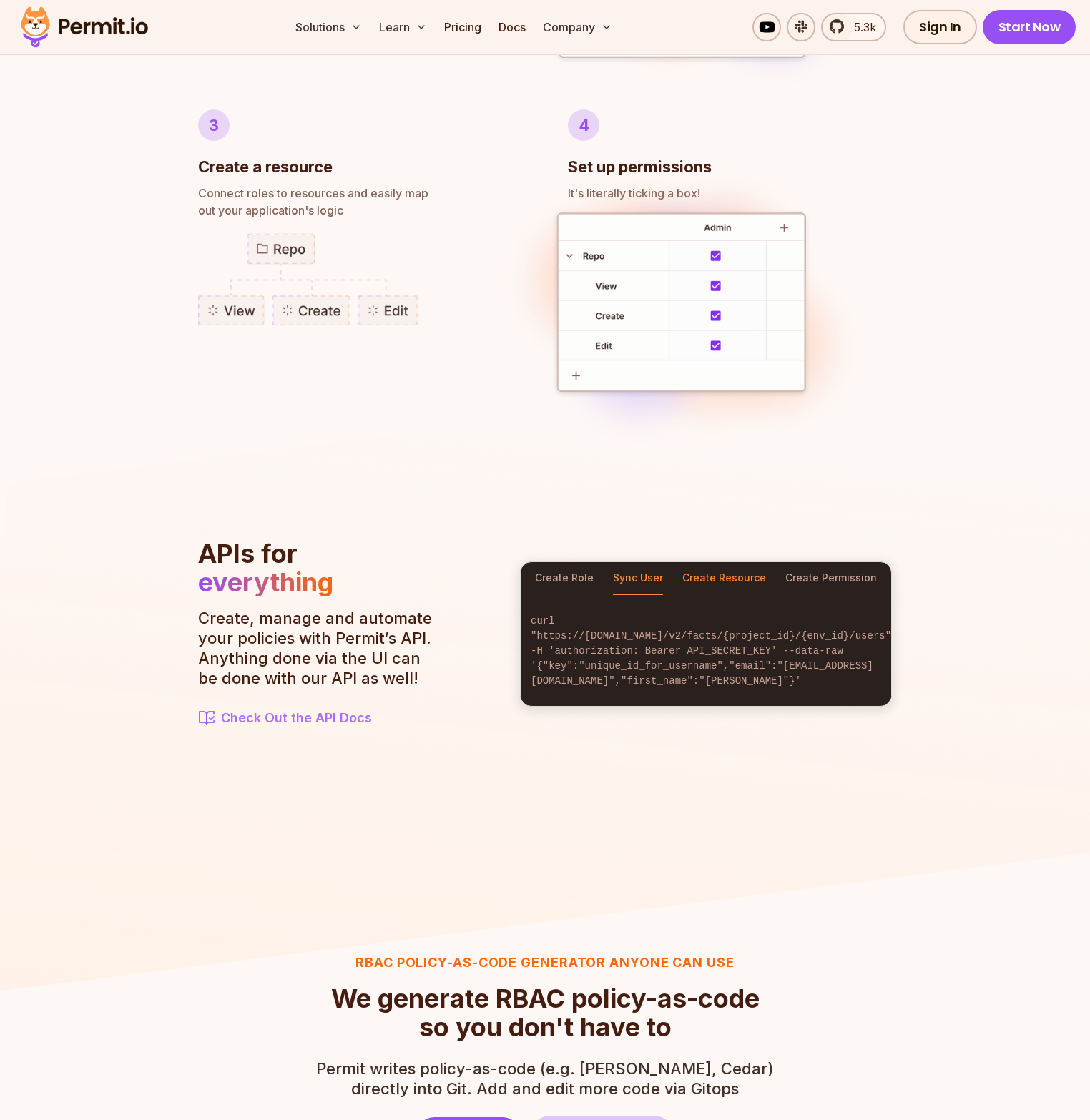
click at [696, 586] on button "Create Resource" at bounding box center [724, 579] width 83 height 33
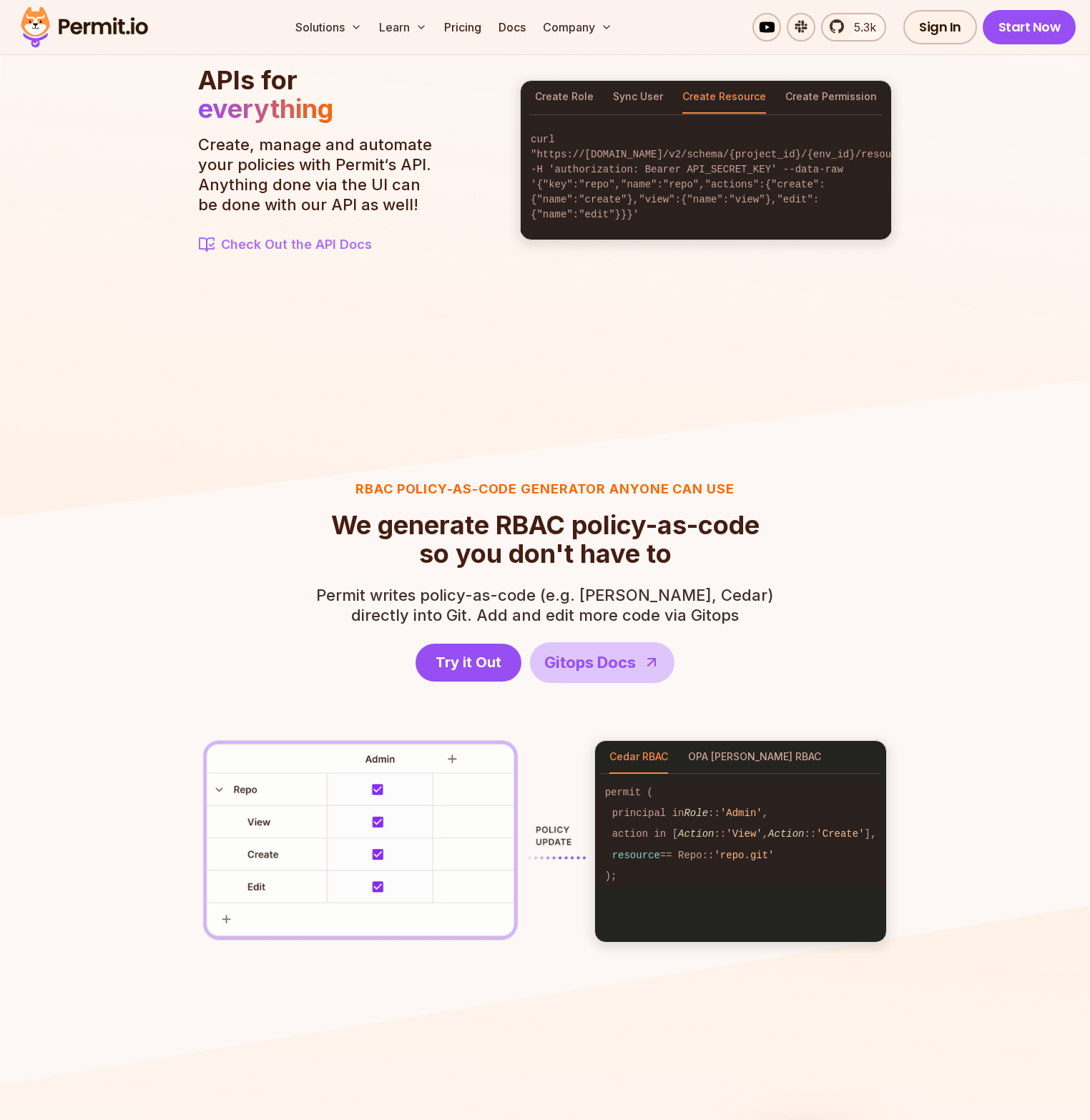
scroll to position [1649, 0]
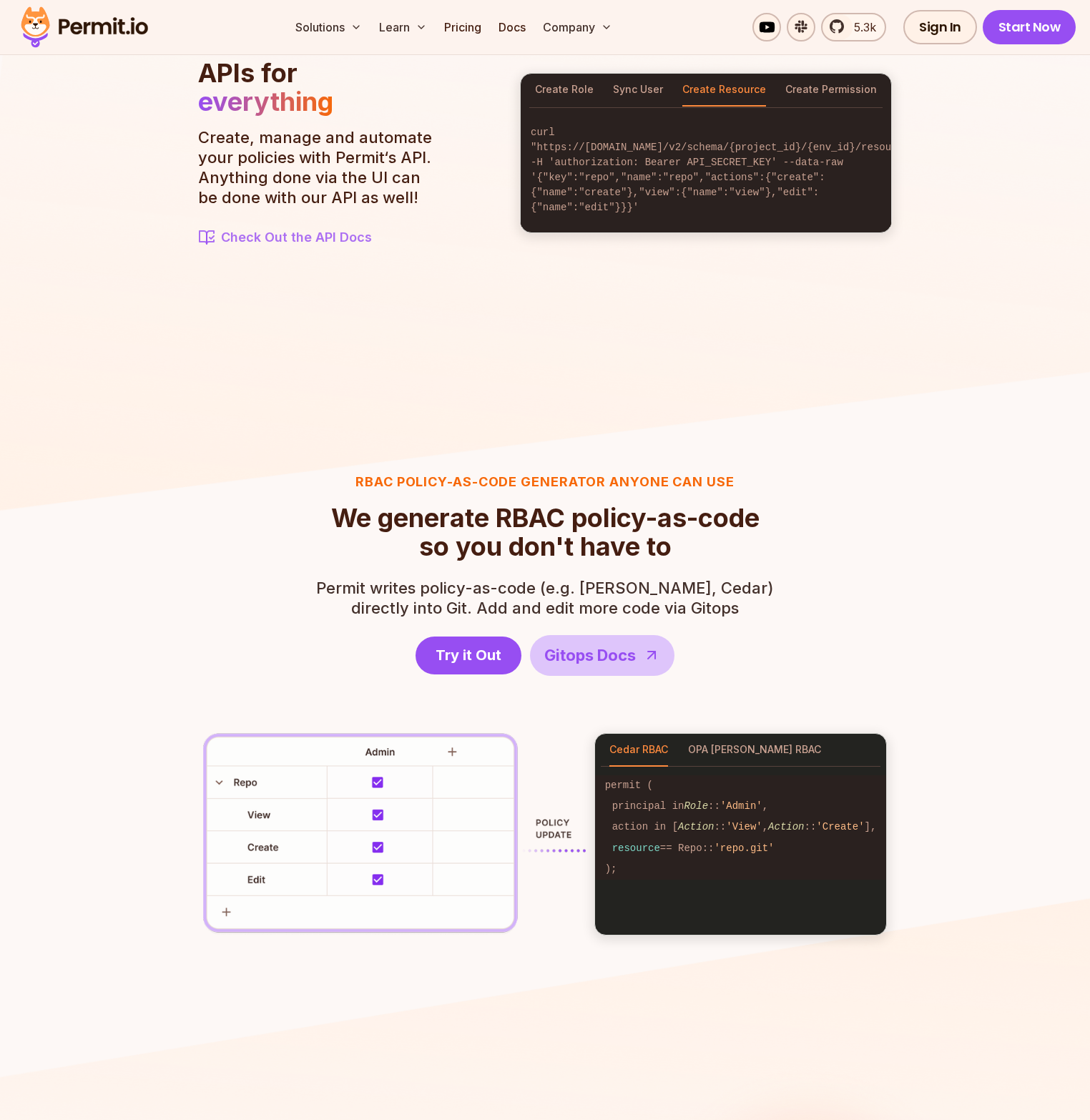
click at [806, 557] on div "RBAC Policy-as-code generator anyone can use We generate RBAC policy-as-code so…" at bounding box center [545, 704] width 824 height 464
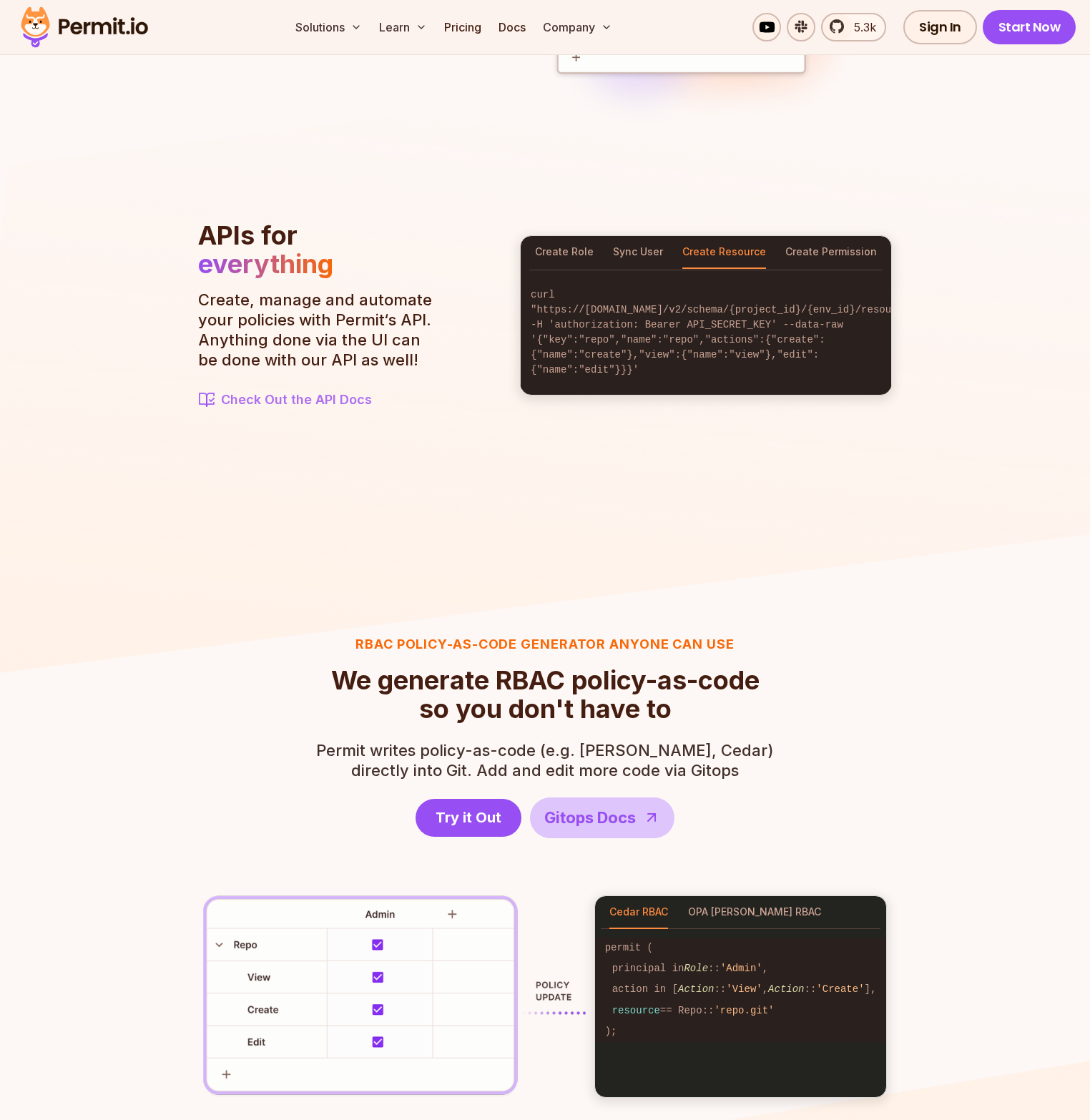
scroll to position [1373, 0]
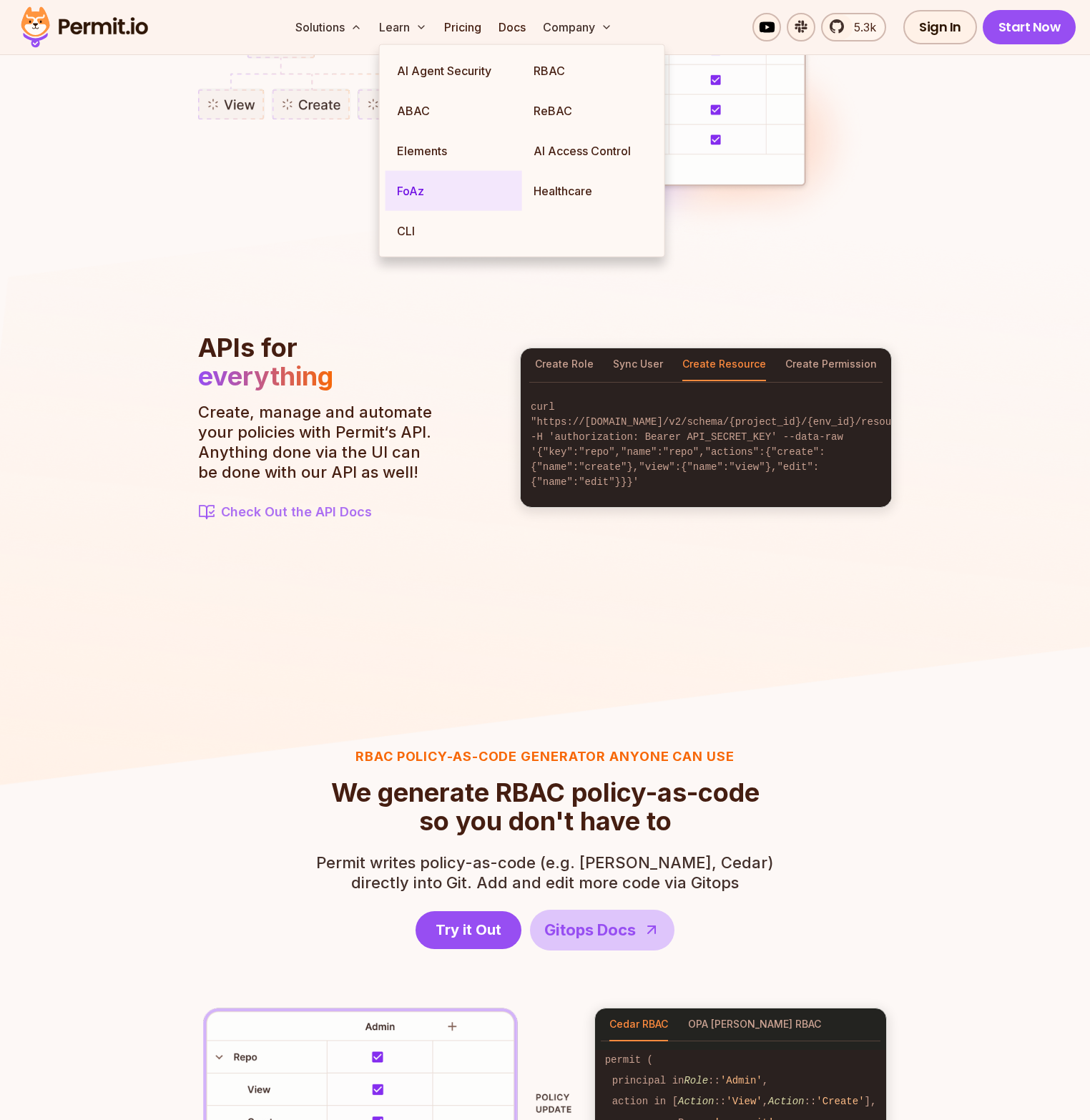
click at [430, 197] on link "FoAz" at bounding box center [454, 190] width 137 height 40
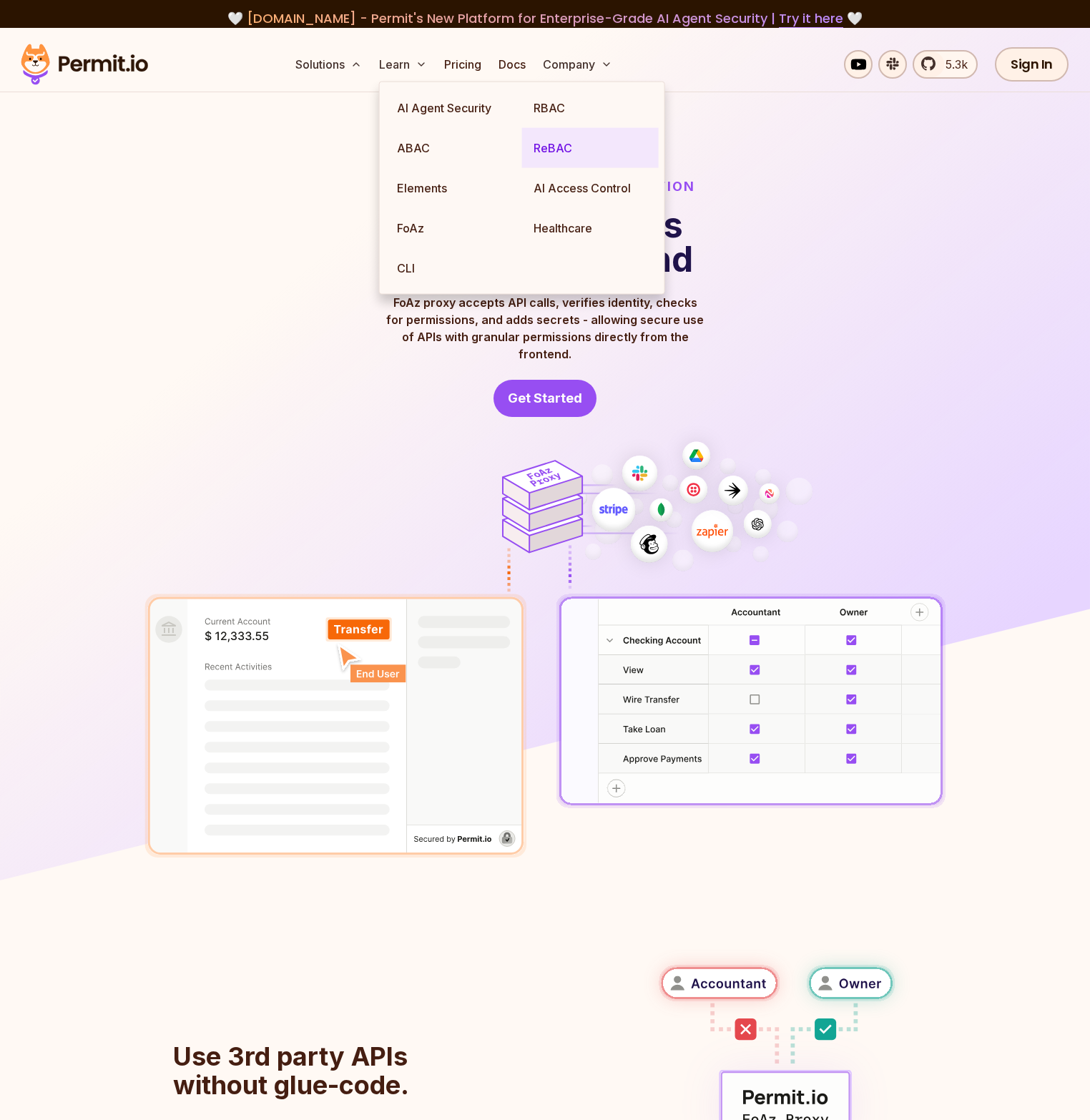
click at [582, 144] on link "ReBAC" at bounding box center [590, 148] width 137 height 40
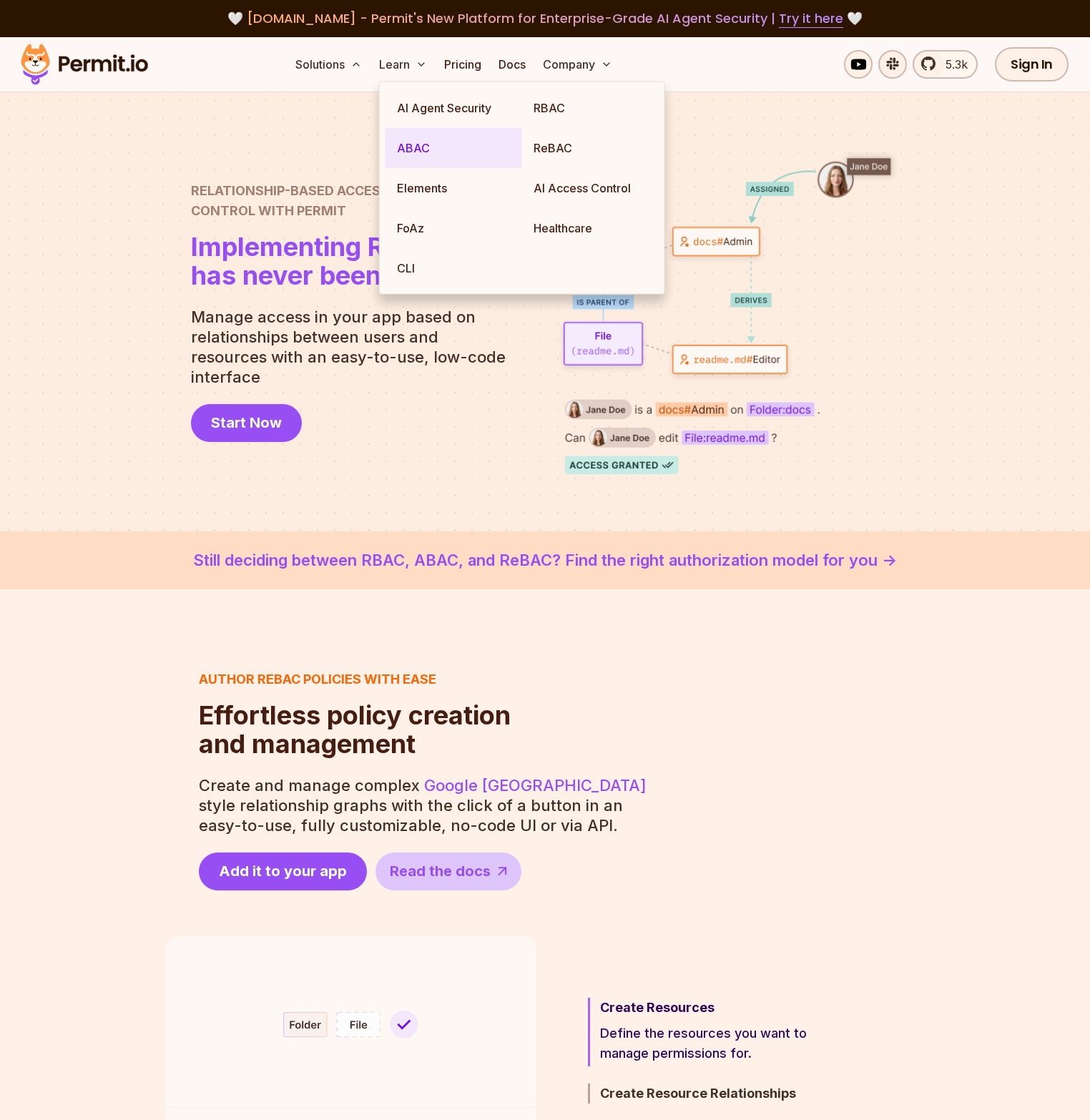
click at [418, 136] on link "ABAC" at bounding box center [454, 148] width 137 height 40
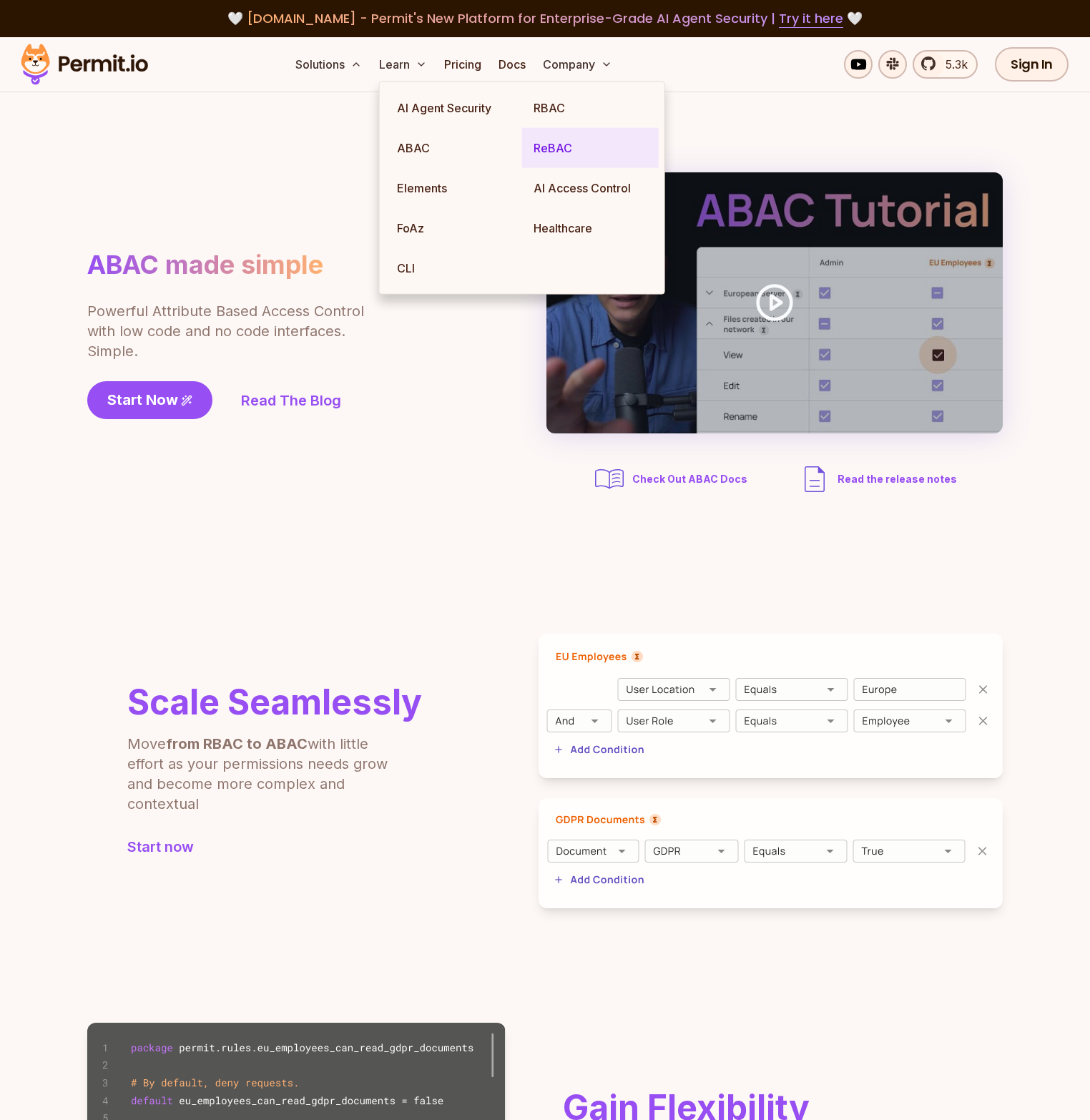
click at [568, 151] on link "ReBAC" at bounding box center [590, 148] width 137 height 40
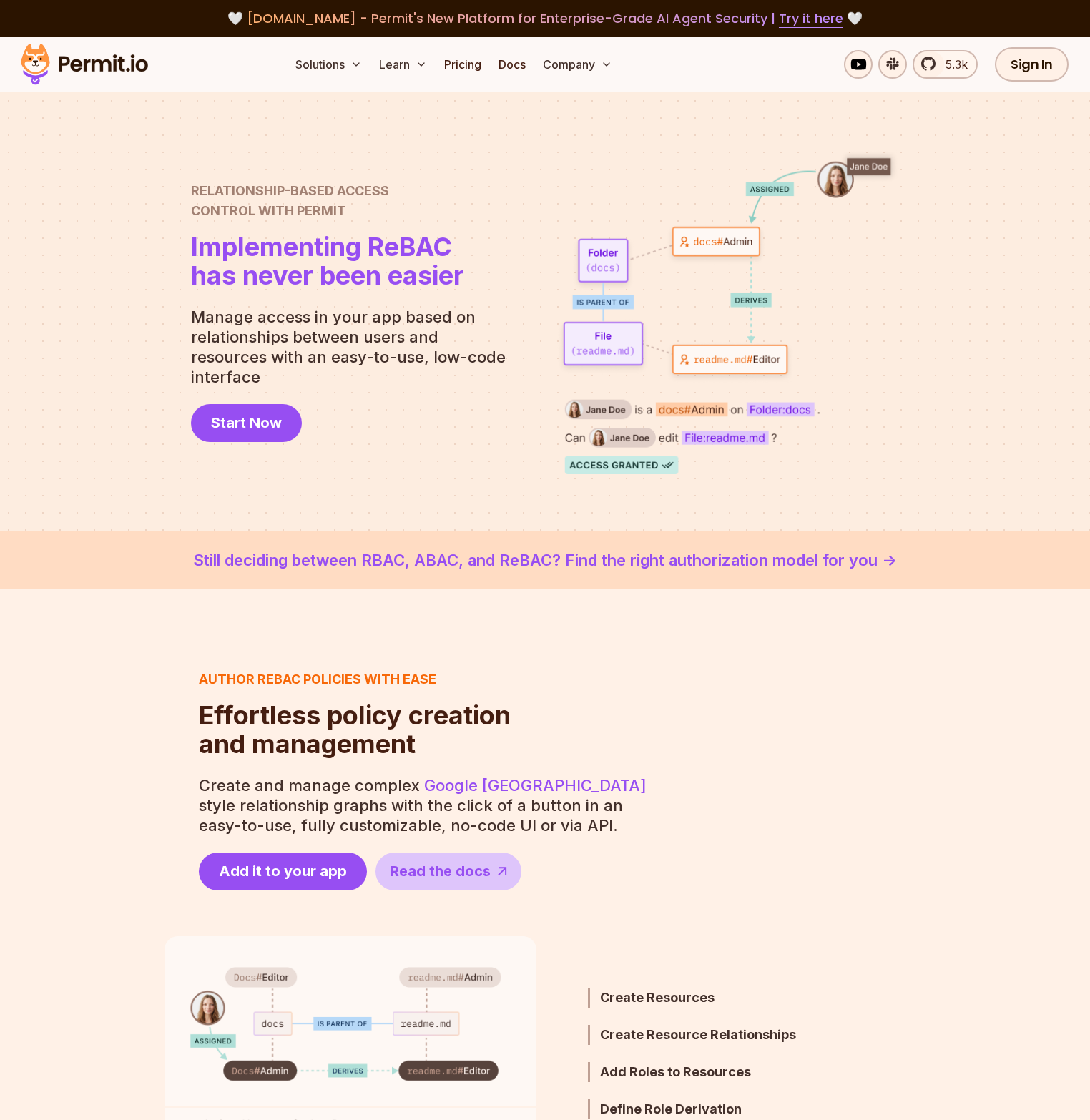
click at [947, 704] on section "Author ReBAC policies with ease Effortless policy creation and management Effor…" at bounding box center [545, 780] width 1090 height 221
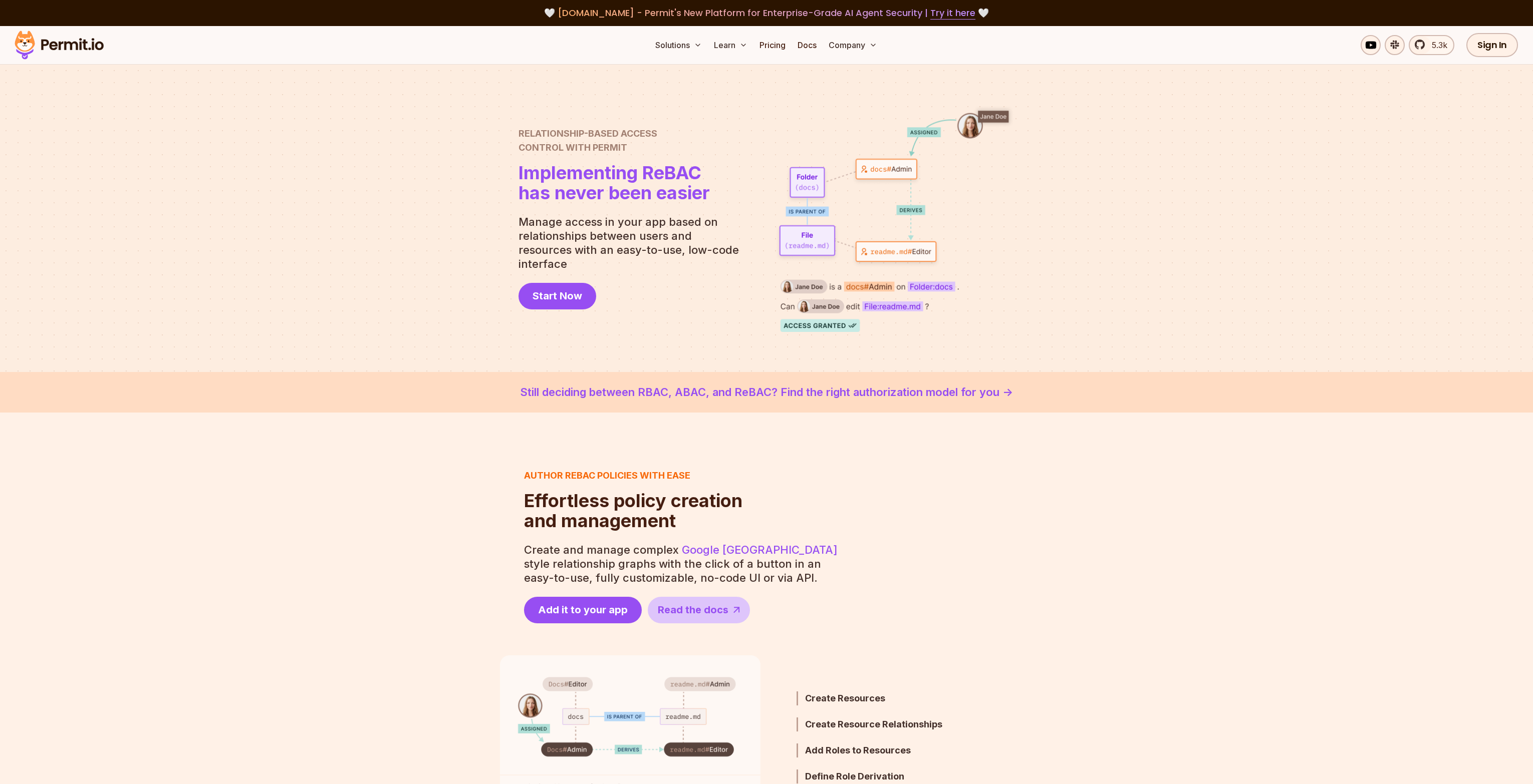
click at [954, 335] on div at bounding box center [766, 218] width 1533 height 308
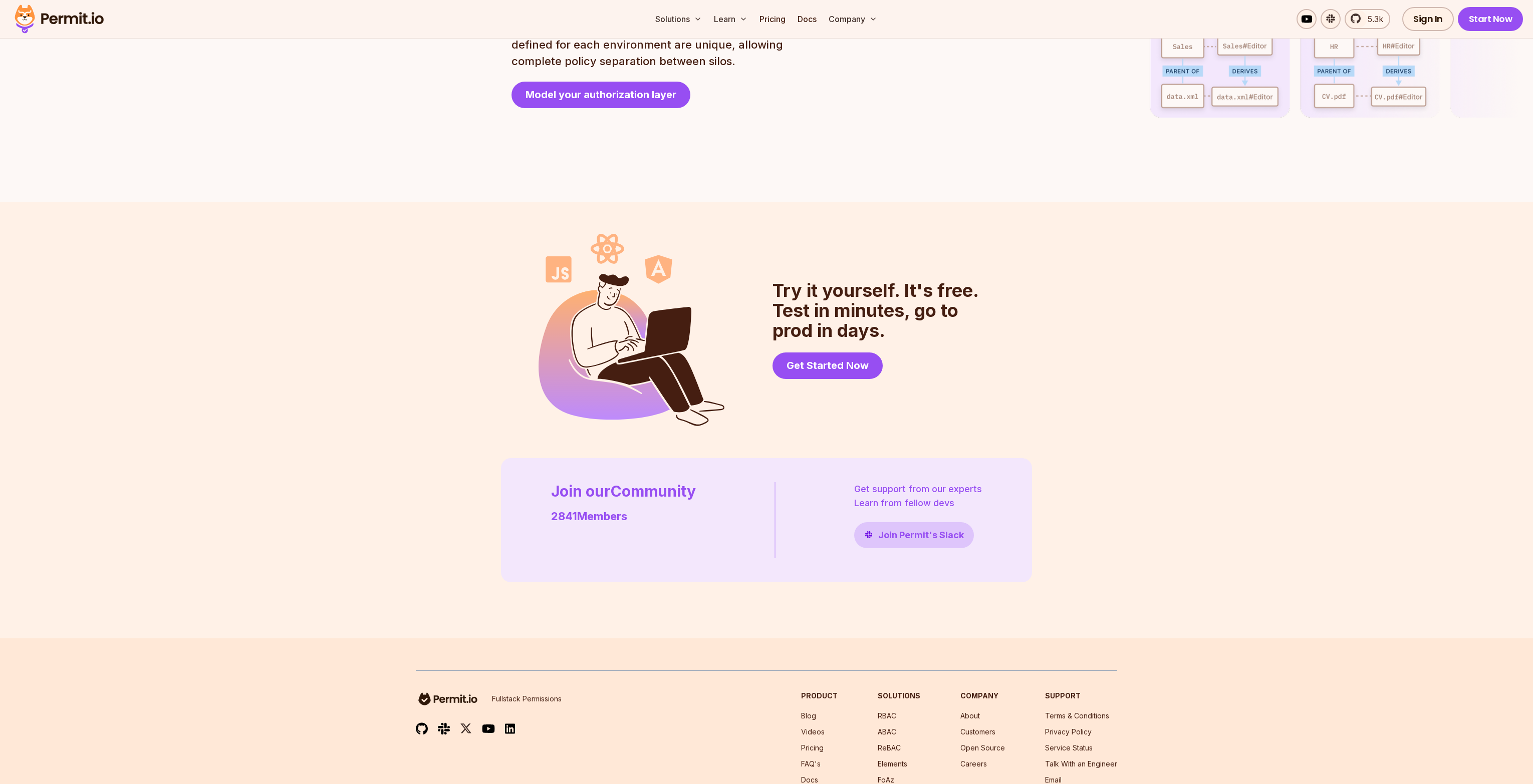
scroll to position [2576, 0]
